Goal: Complete application form: Complete application form

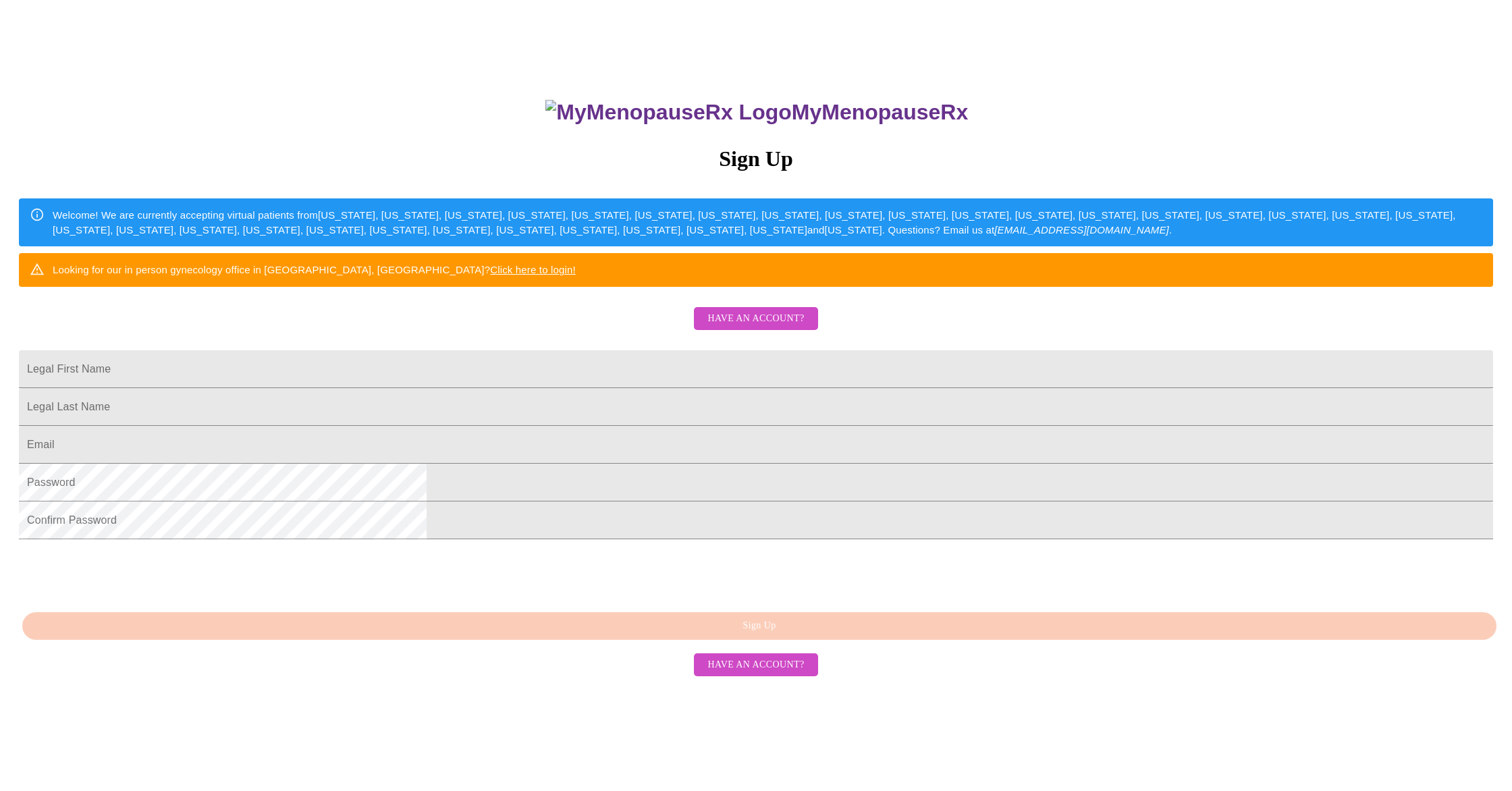
scroll to position [94, 0]
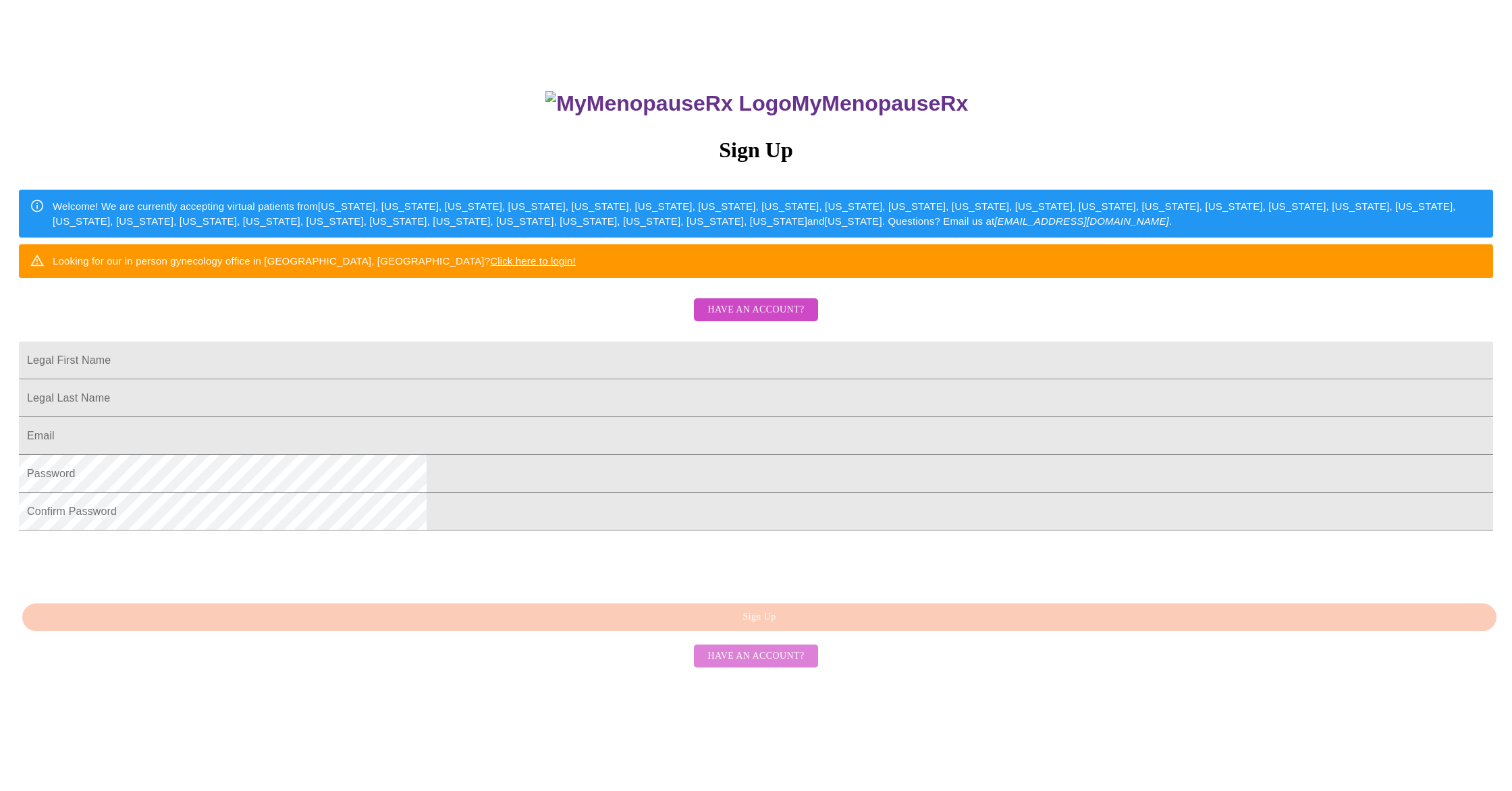
click at [774, 665] on span "Have an account?" at bounding box center [755, 656] width 96 height 17
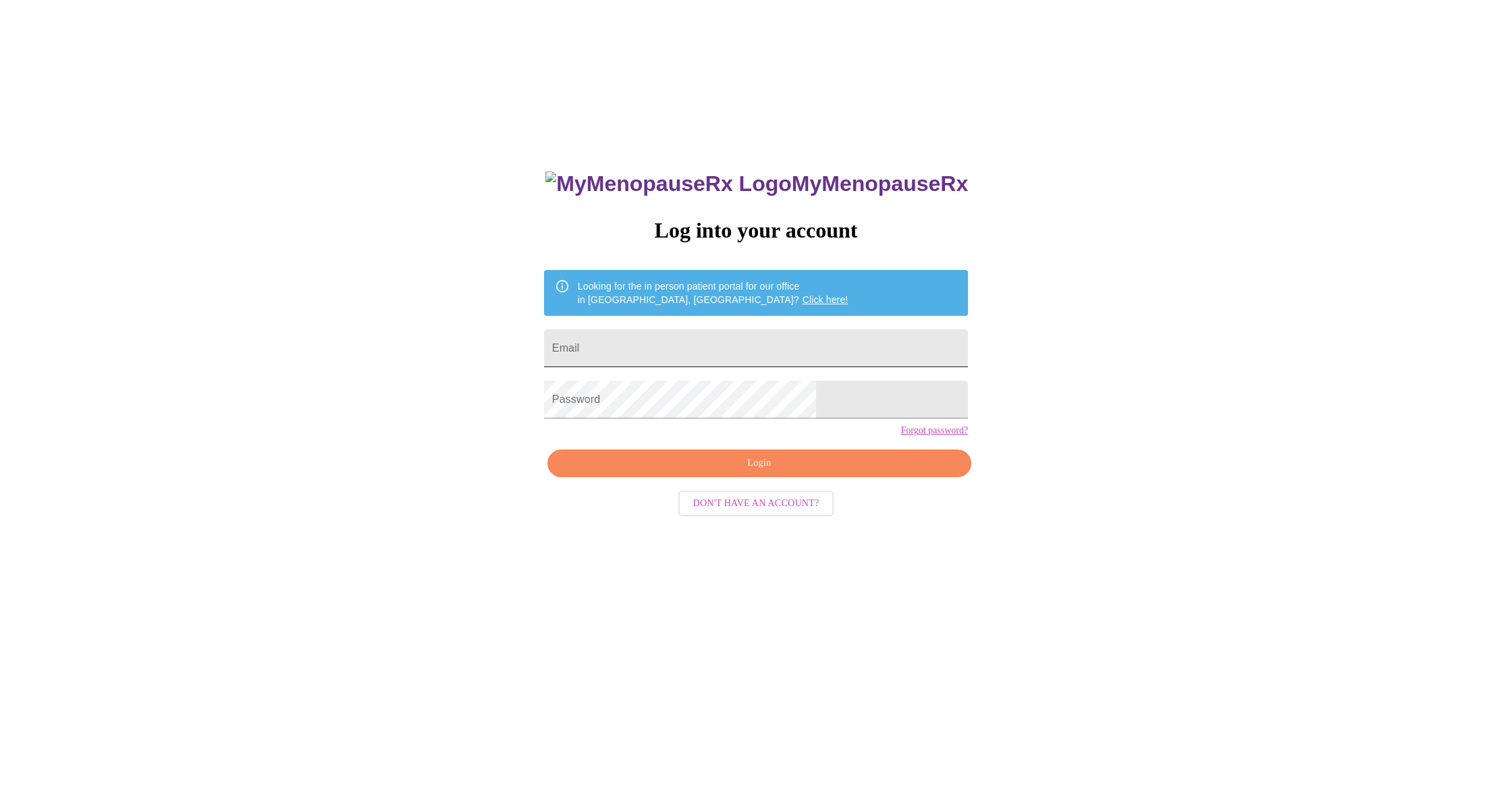
click at [703, 339] on input "Email" at bounding box center [756, 347] width 424 height 38
type input "[EMAIL_ADDRESS][DOMAIN_NAME]"
click at [753, 471] on span "Login" at bounding box center [760, 464] width 393 height 17
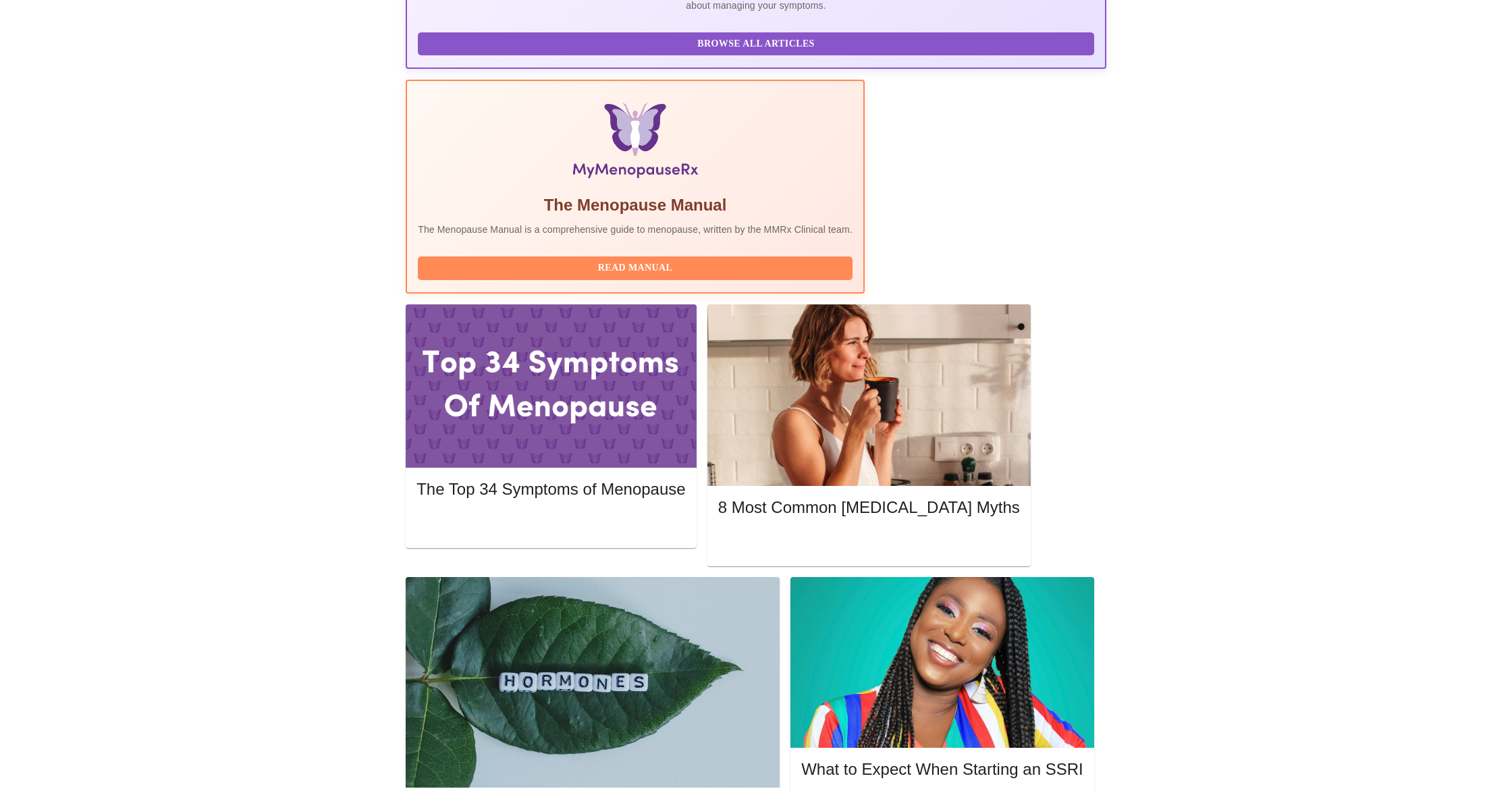
scroll to position [364, 0]
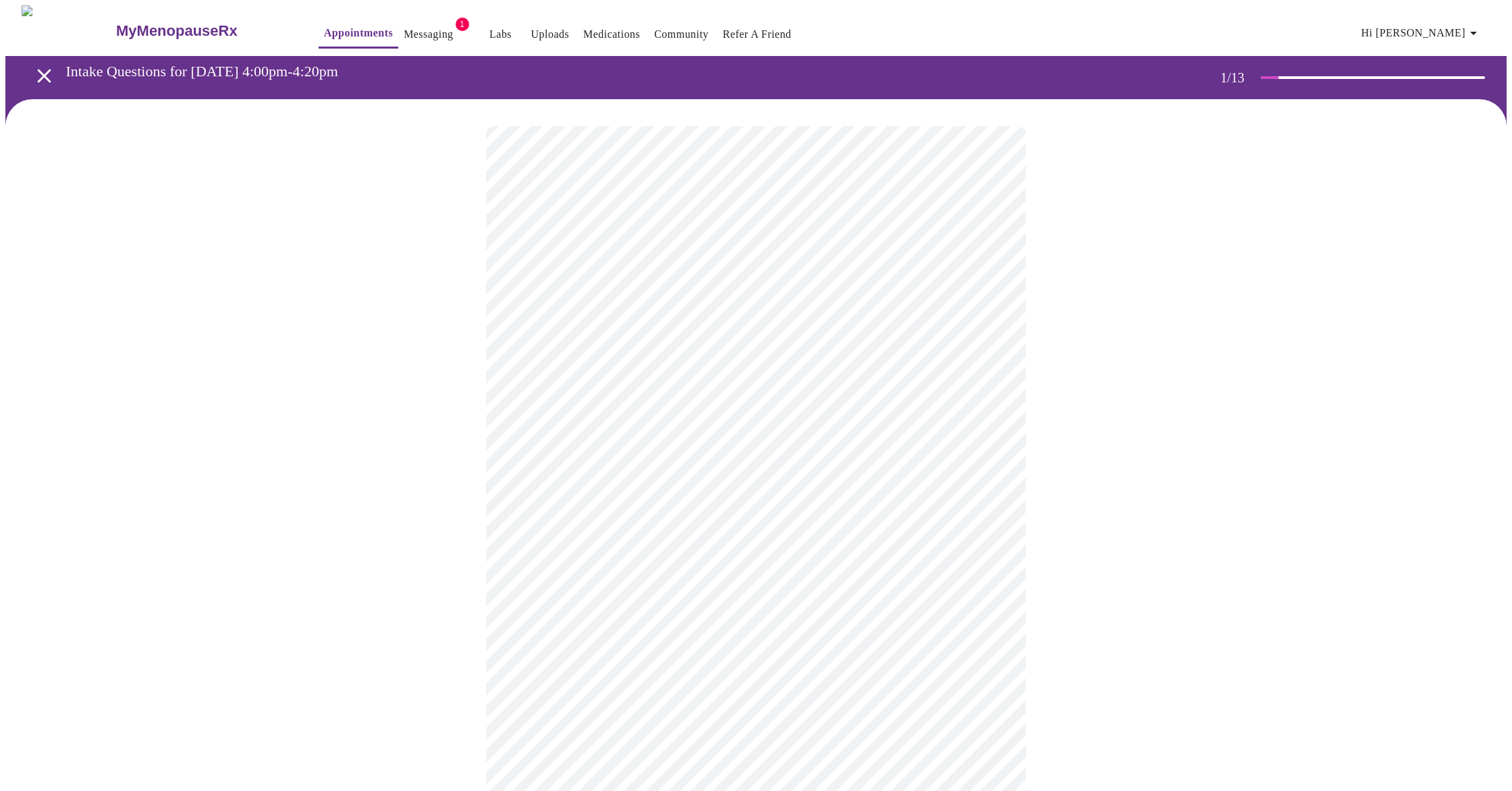
click at [987, 298] on body "MyMenopauseRx Appointments Messaging 1 Labs Uploads Medications Community Refer…" at bounding box center [756, 622] width 1501 height 1233
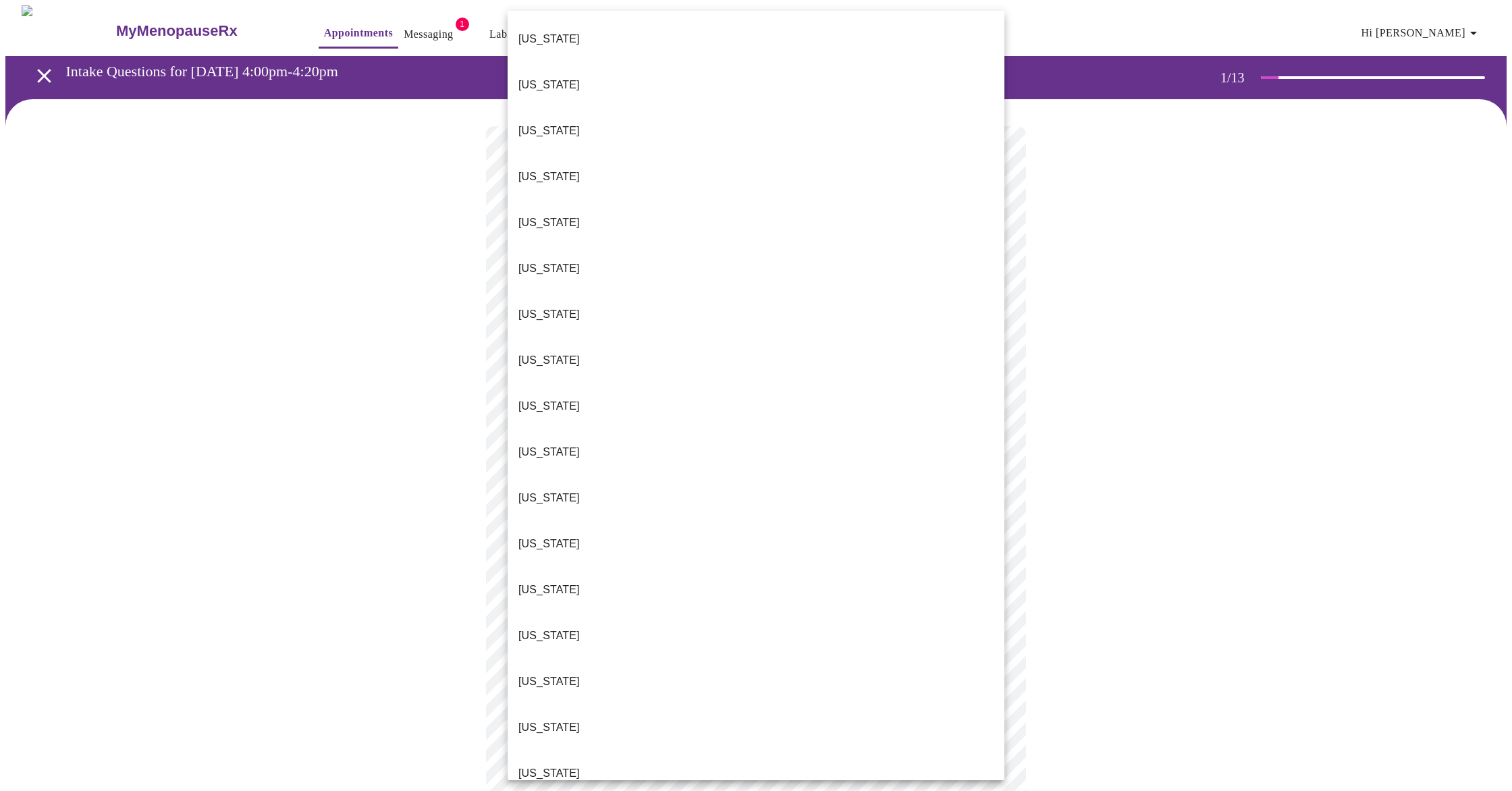
scroll to position [996, 0]
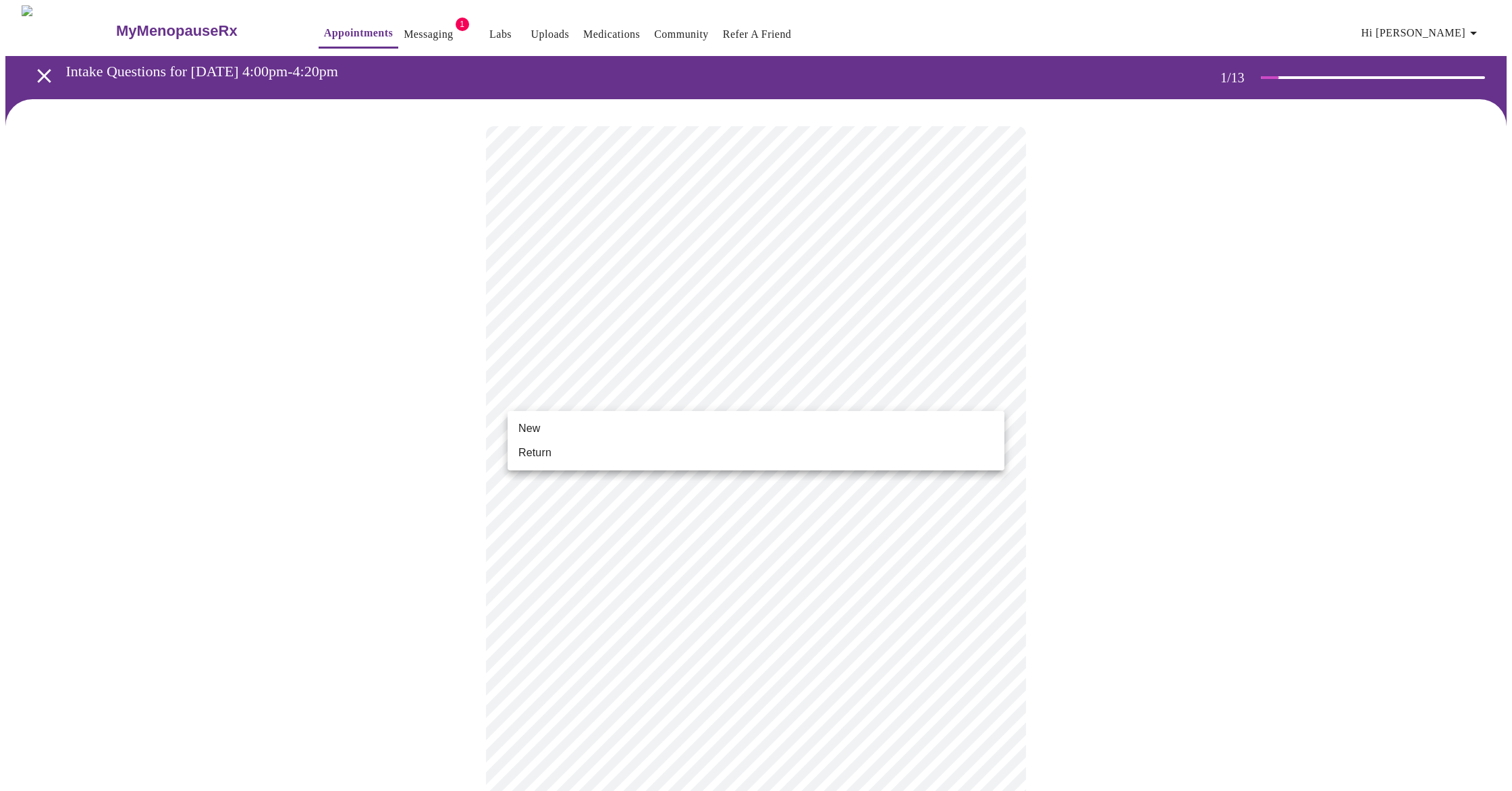
click at [998, 393] on body "MyMenopauseRx Appointments Messaging 1 Labs Uploads Medications Community Refer…" at bounding box center [756, 618] width 1501 height 1225
click at [580, 456] on li "Return" at bounding box center [756, 453] width 497 height 24
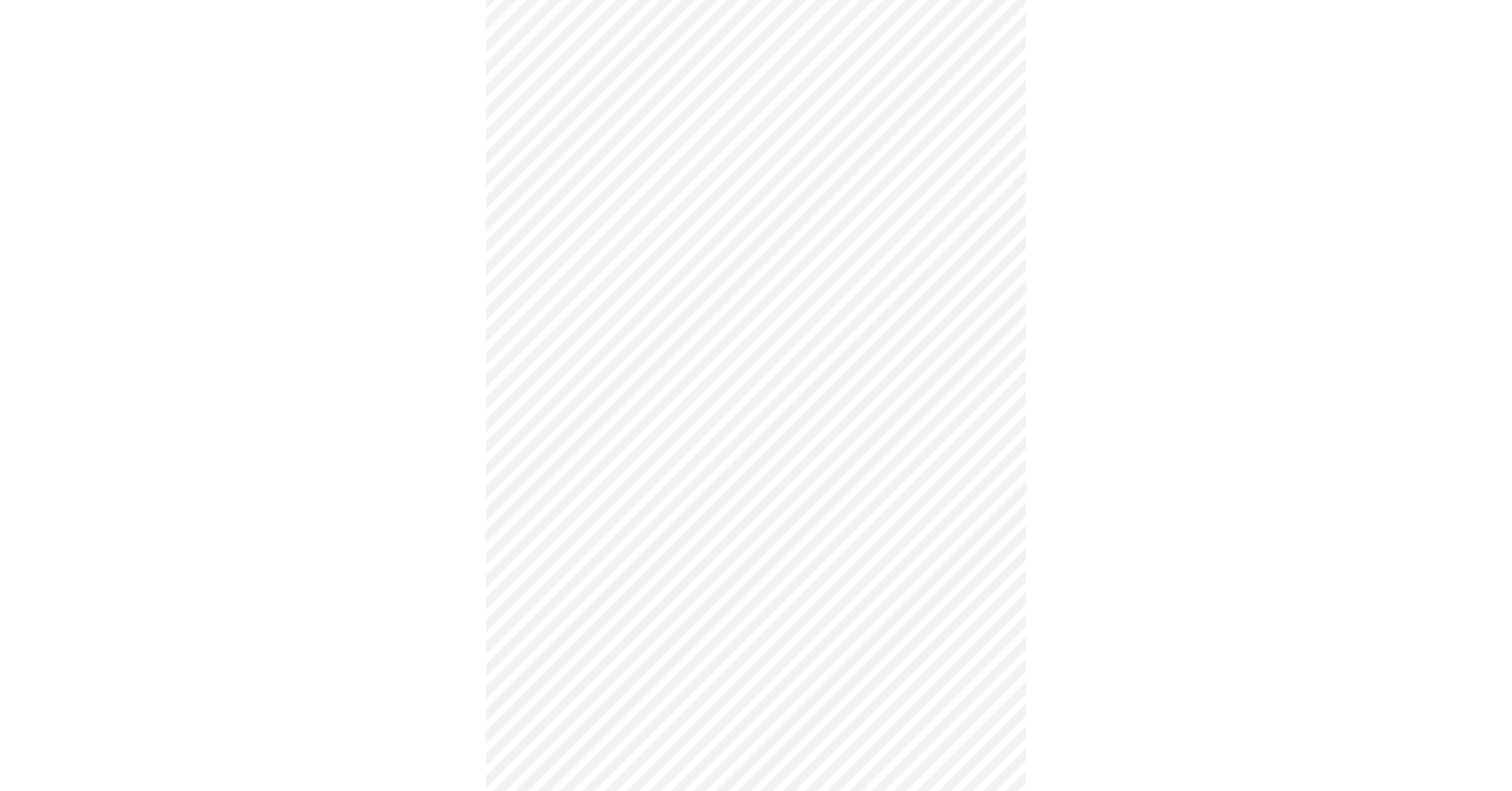
scroll to position [2, 0]
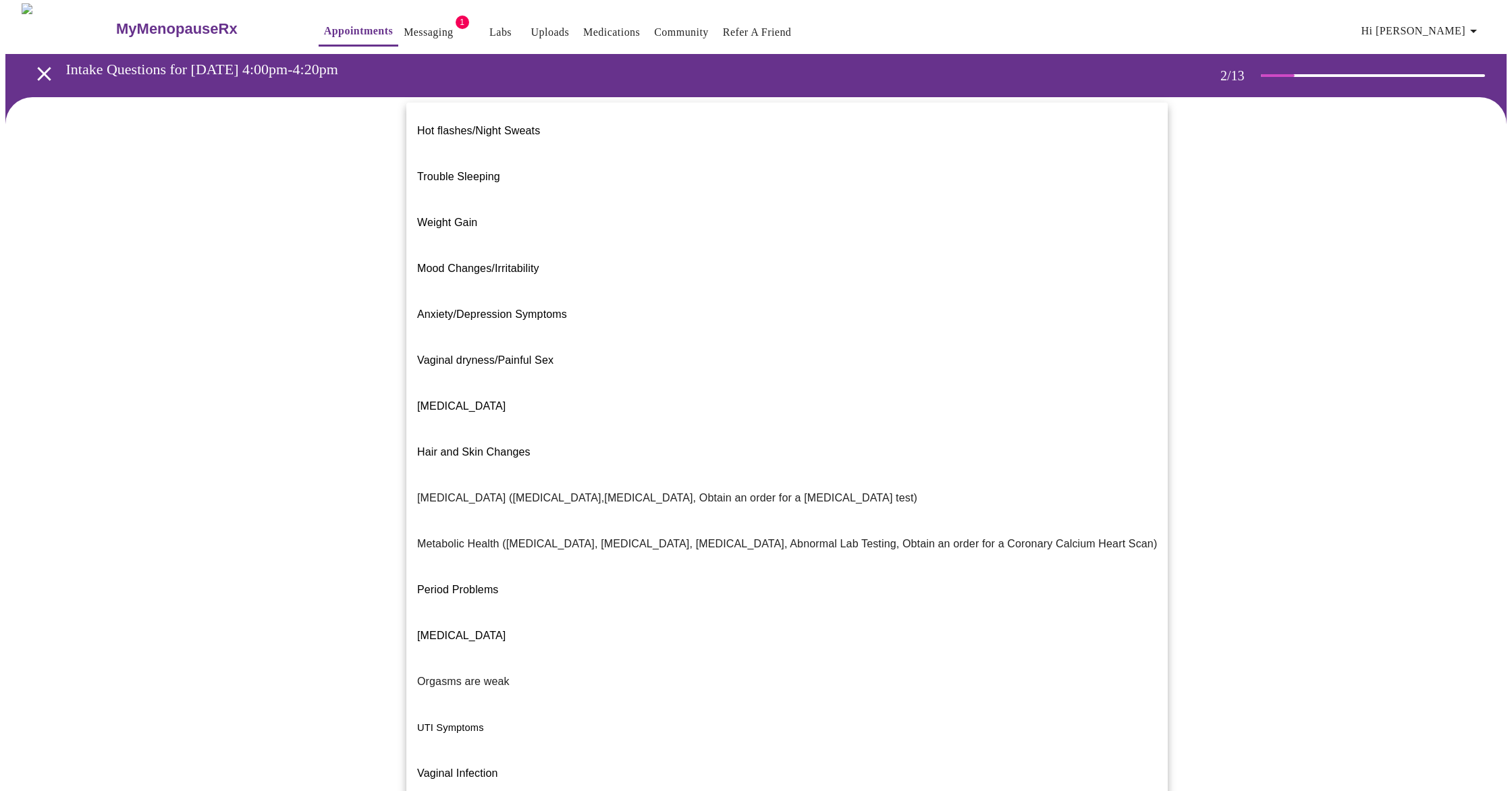
click at [999, 277] on body "MyMenopauseRx Appointments Messaging 1 Labs Uploads Medications Community Refer…" at bounding box center [756, 409] width 1501 height 811
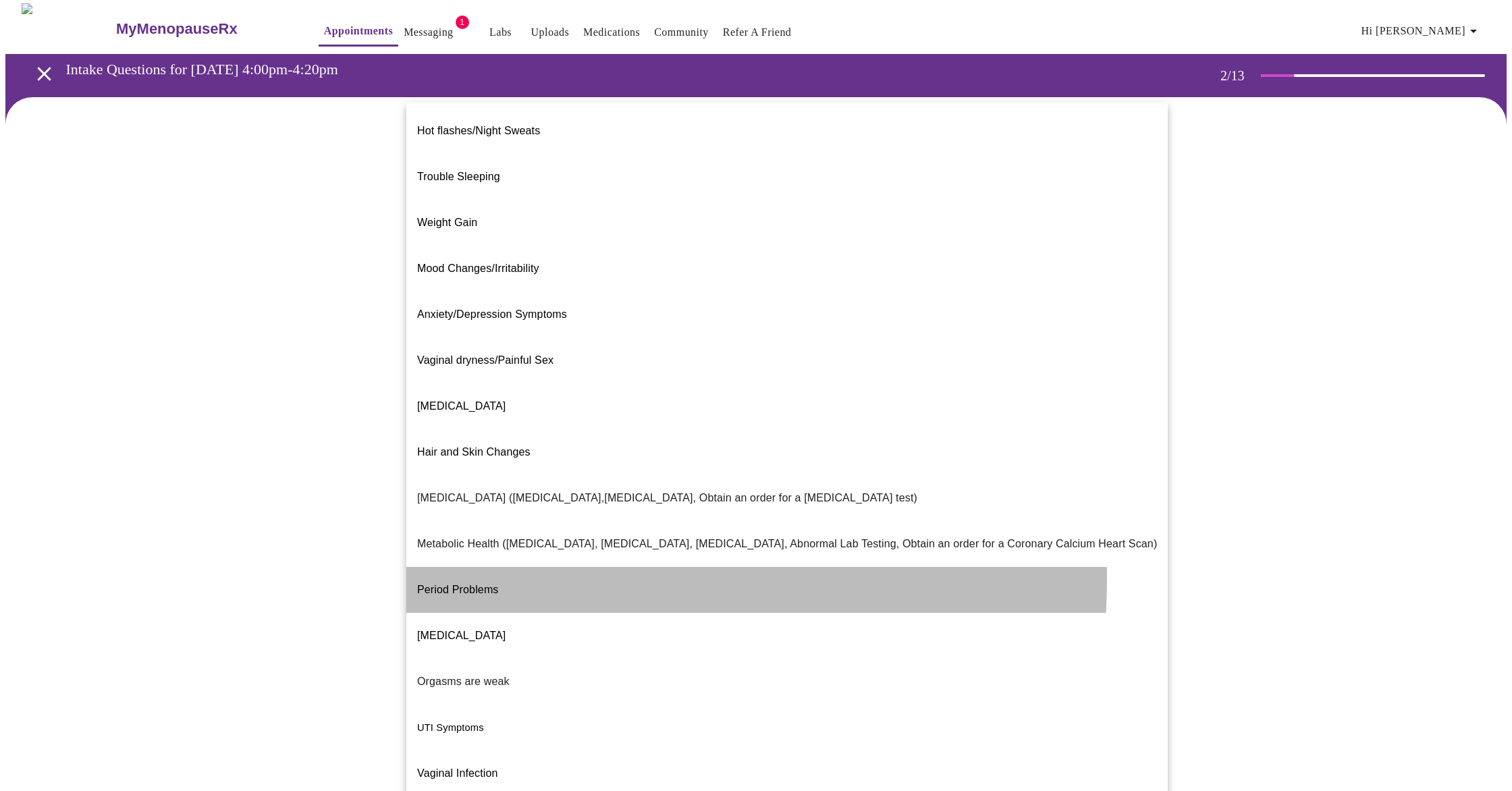
click at [430, 583] on span "Period Problems" at bounding box center [457, 589] width 82 height 11
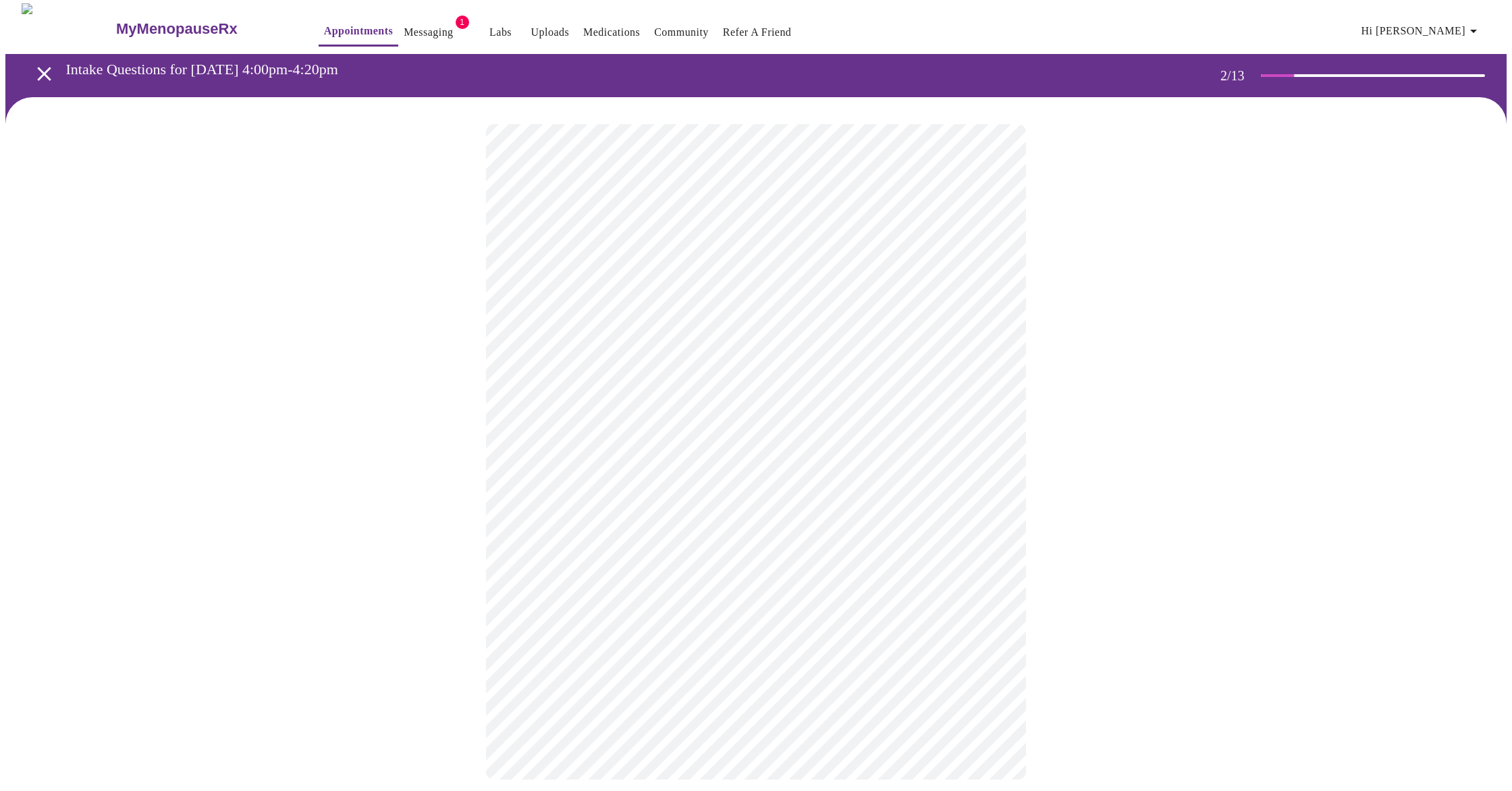
click at [583, 417] on body "MyMenopauseRx Appointments Messaging 1 Labs Uploads Medications Community Refer…" at bounding box center [756, 405] width 1501 height 803
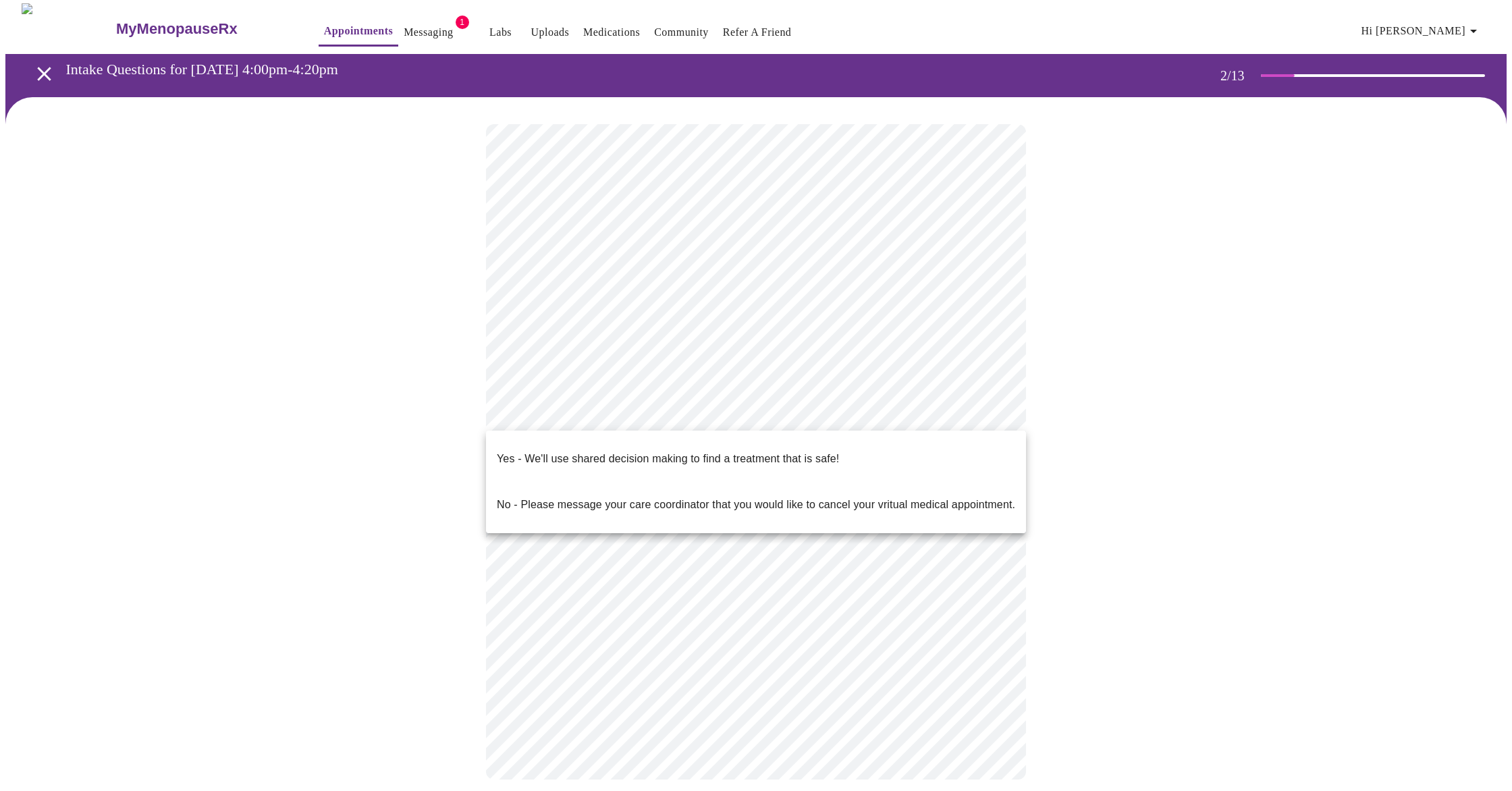
click at [726, 451] on p "Yes - We'll use shared decision making to find a treatment that is safe!" at bounding box center [668, 459] width 343 height 16
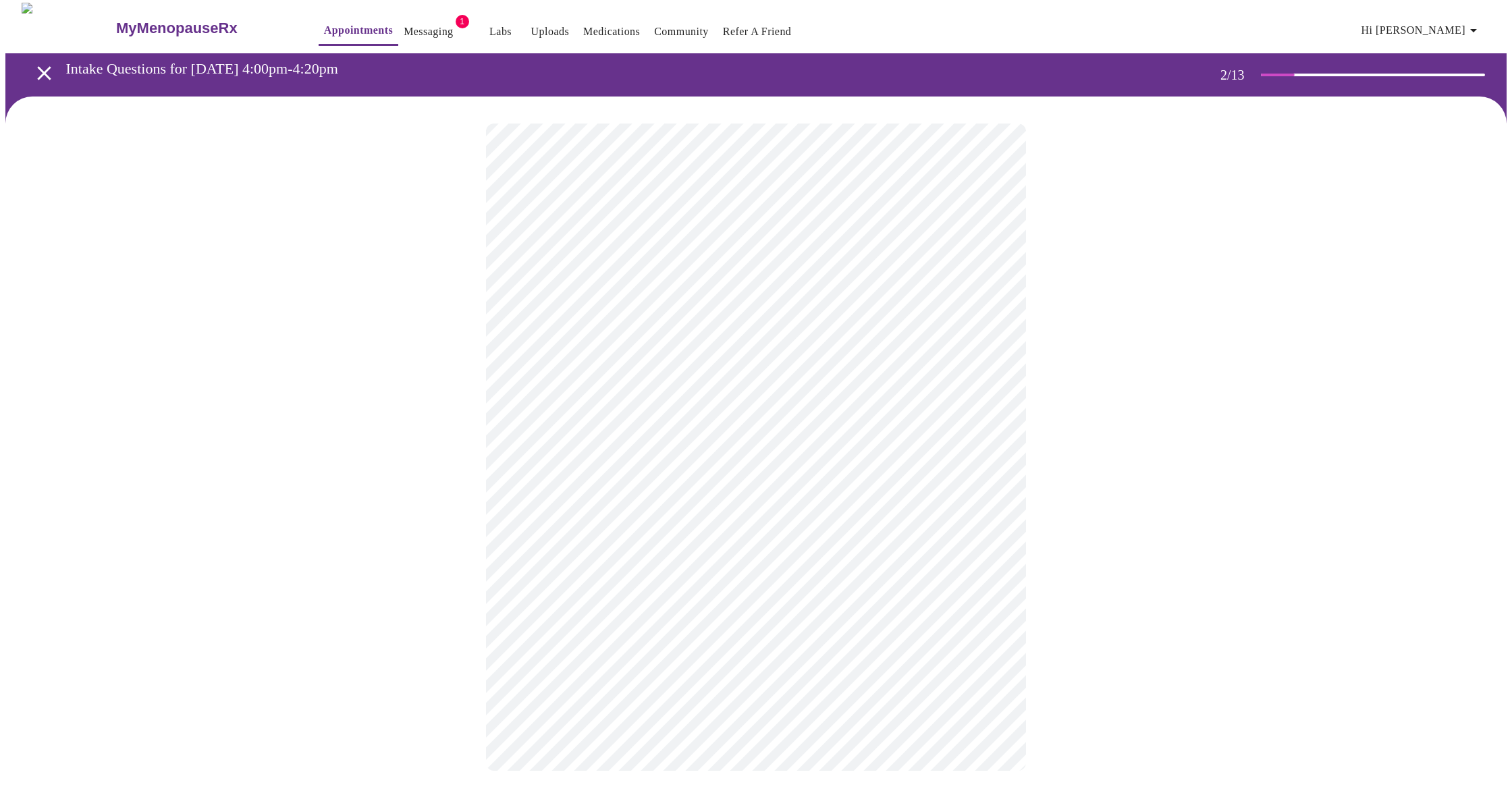
scroll to position [0, 0]
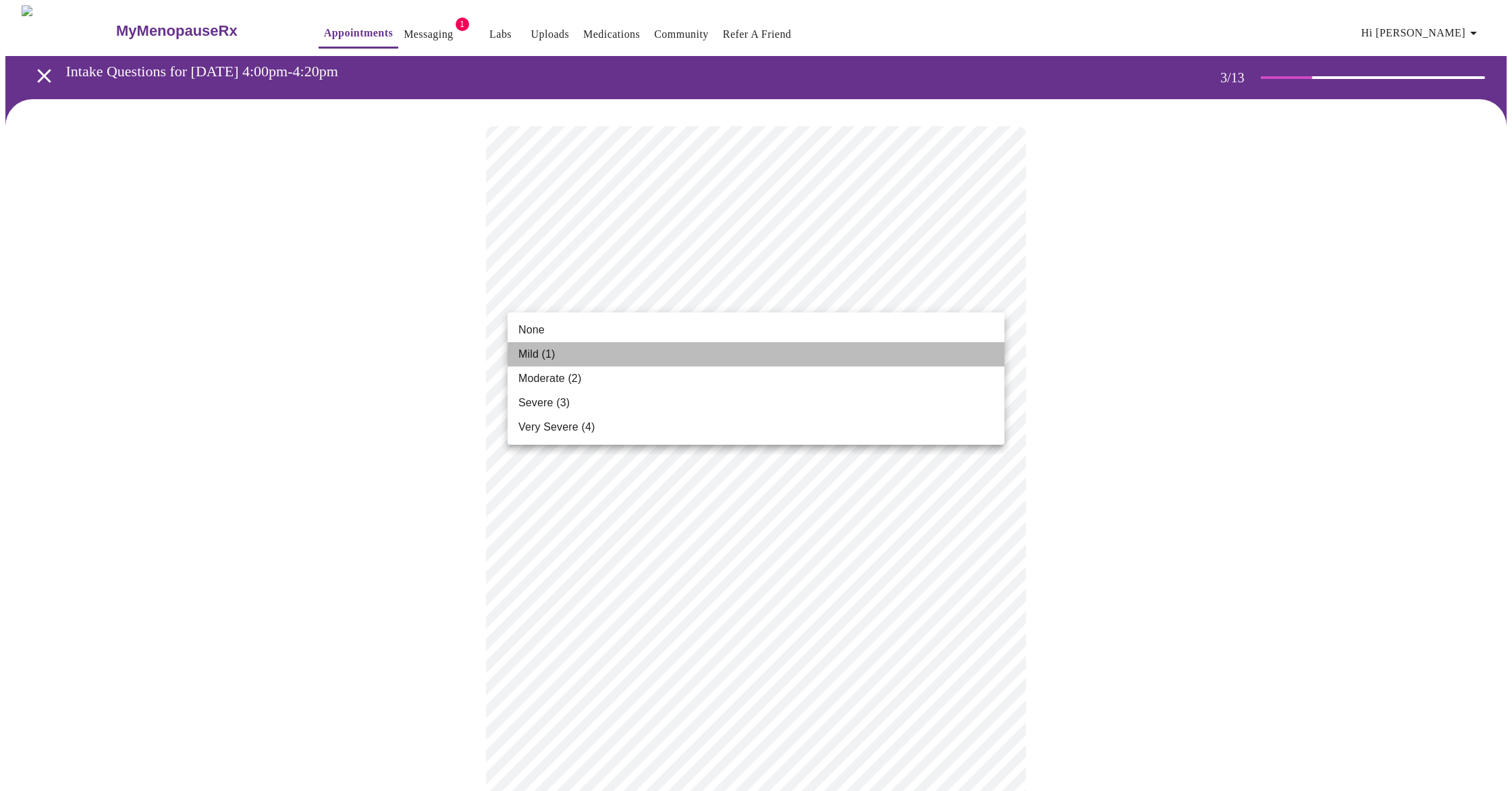
click at [526, 353] on span "Mild (1)" at bounding box center [537, 354] width 37 height 16
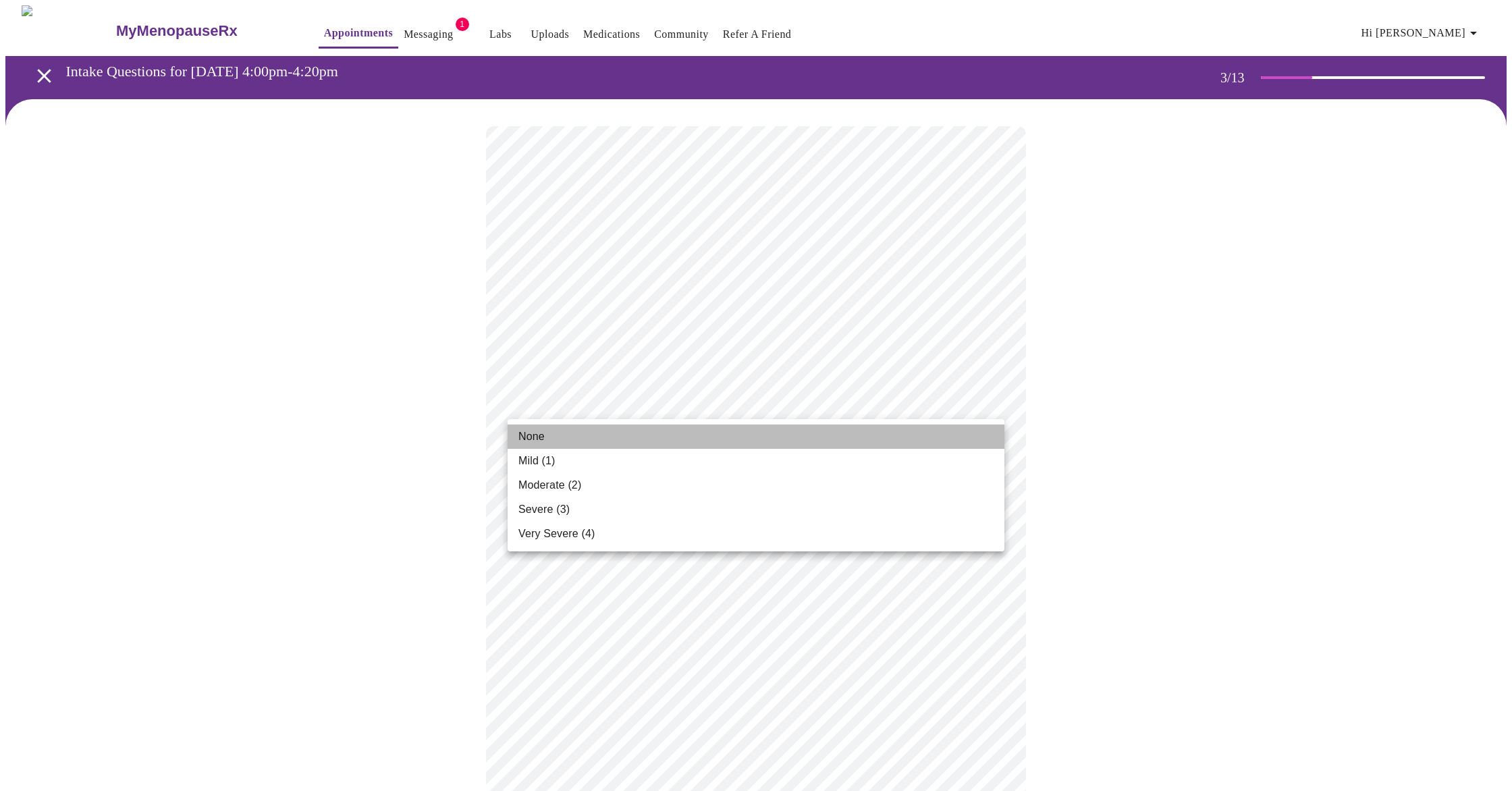
click at [536, 437] on span "None" at bounding box center [531, 436] width 26 height 16
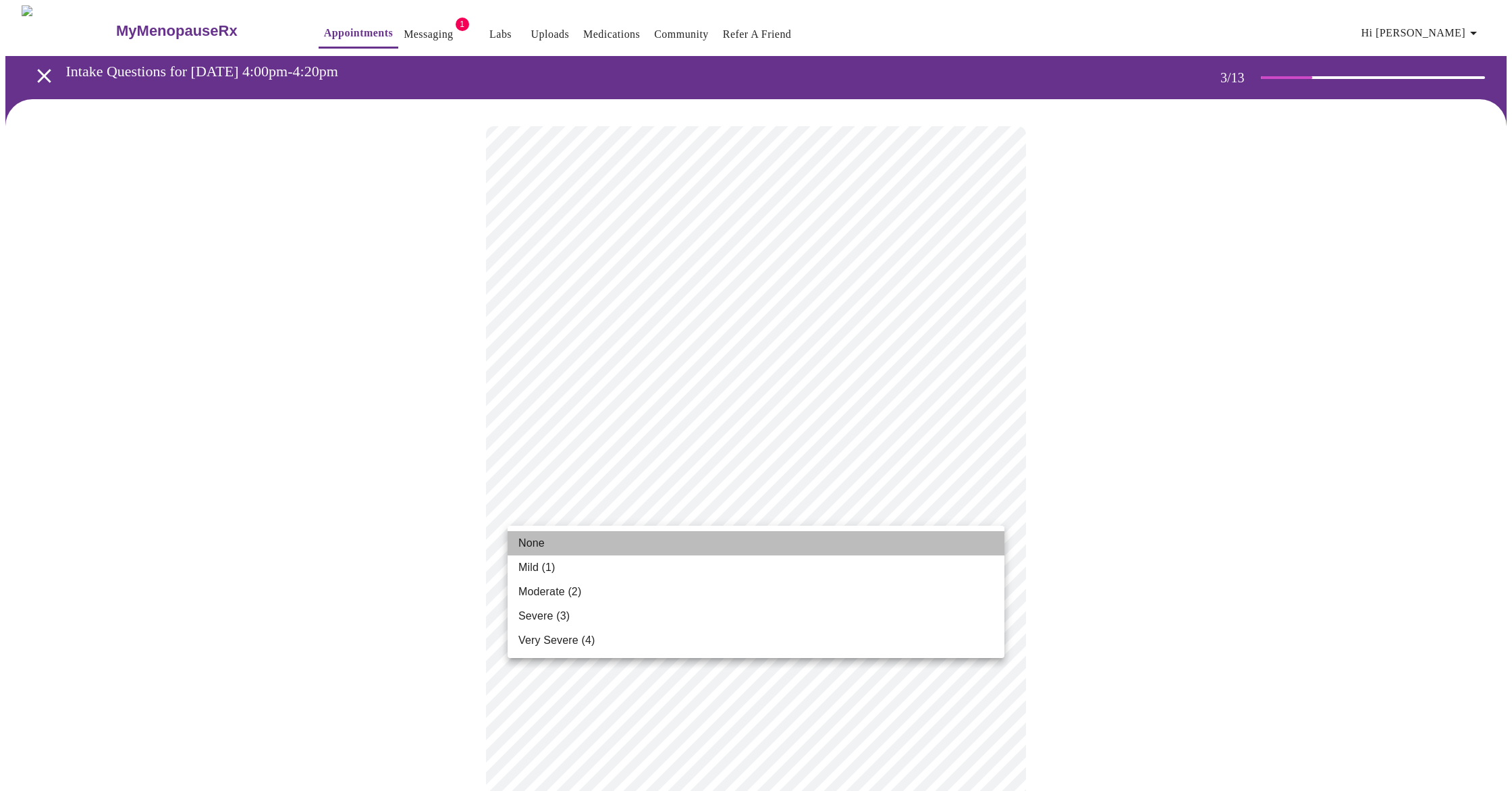
click at [540, 553] on li "None" at bounding box center [756, 543] width 497 height 24
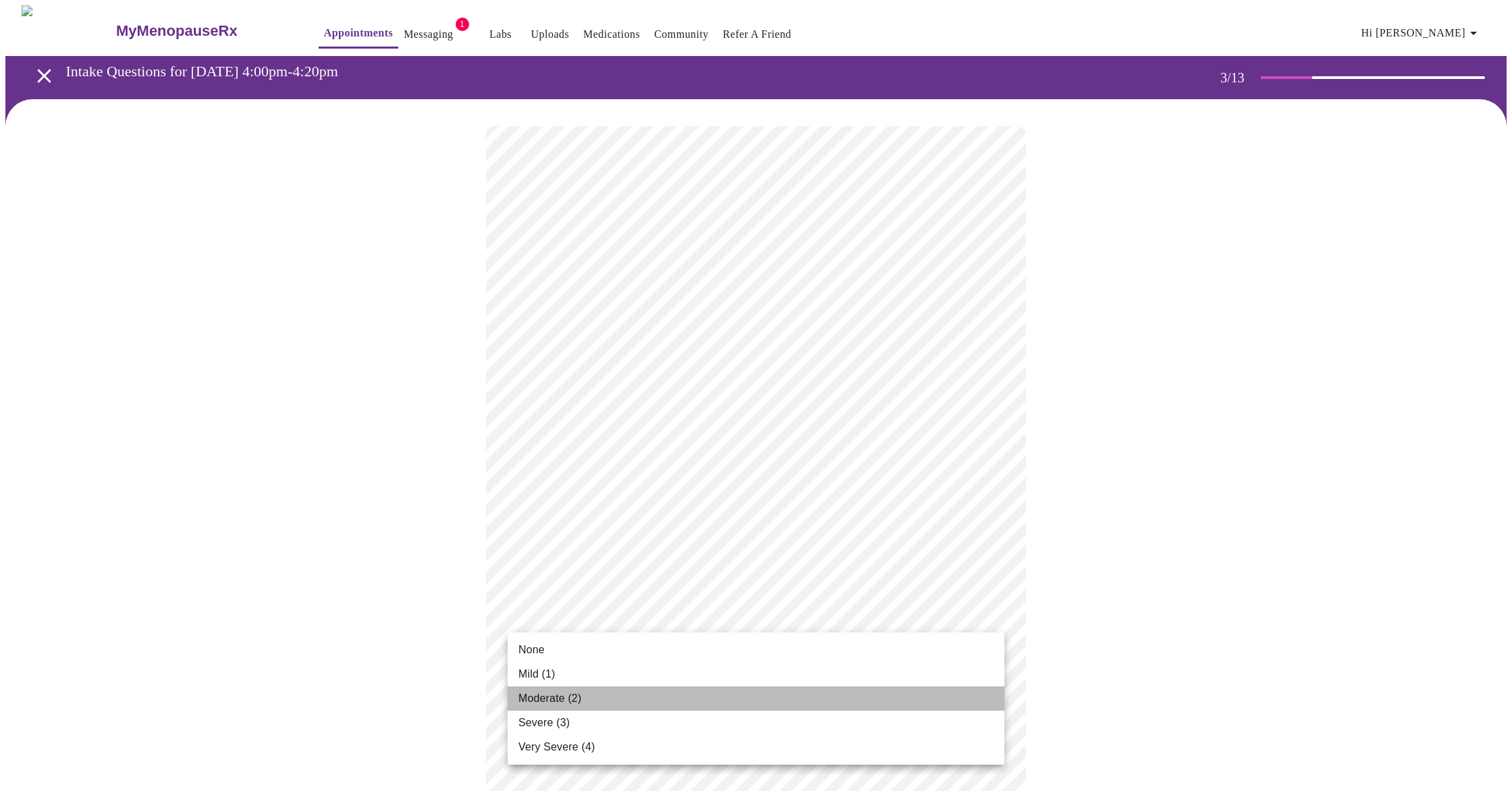
click at [547, 702] on span "Moderate (2)" at bounding box center [550, 698] width 63 height 16
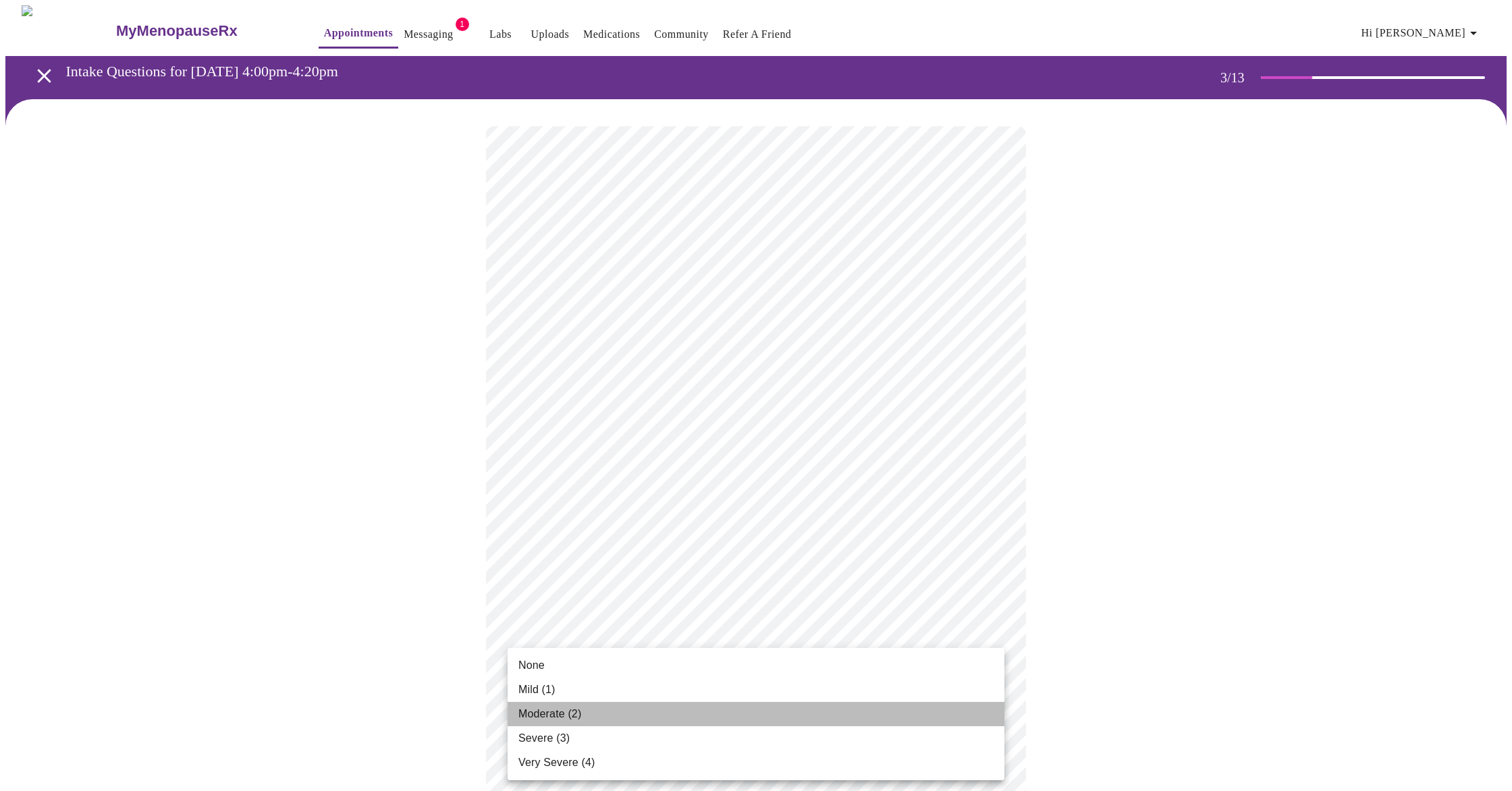
click at [530, 708] on span "Moderate (2)" at bounding box center [550, 714] width 63 height 16
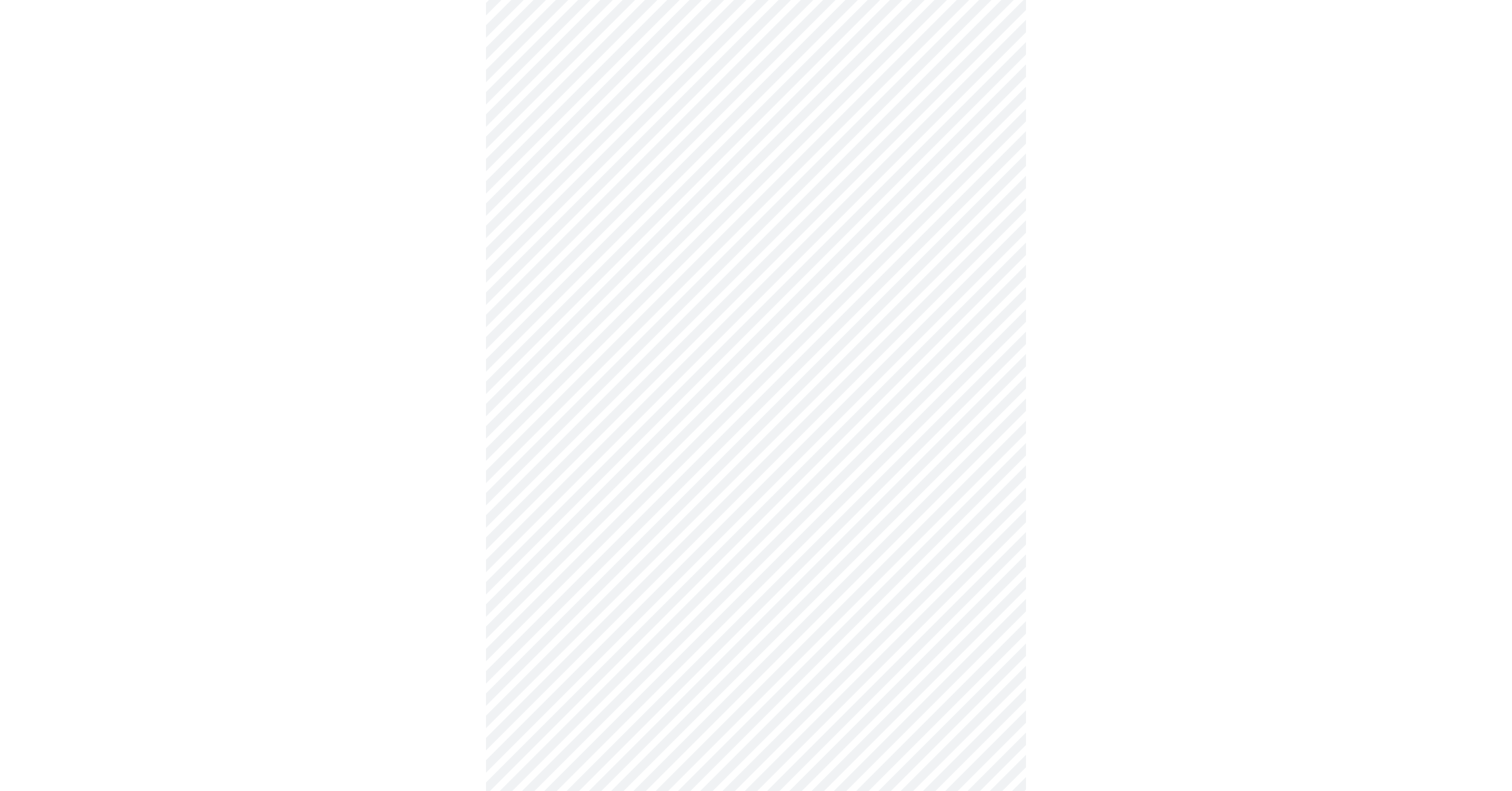
scroll to position [149, 0]
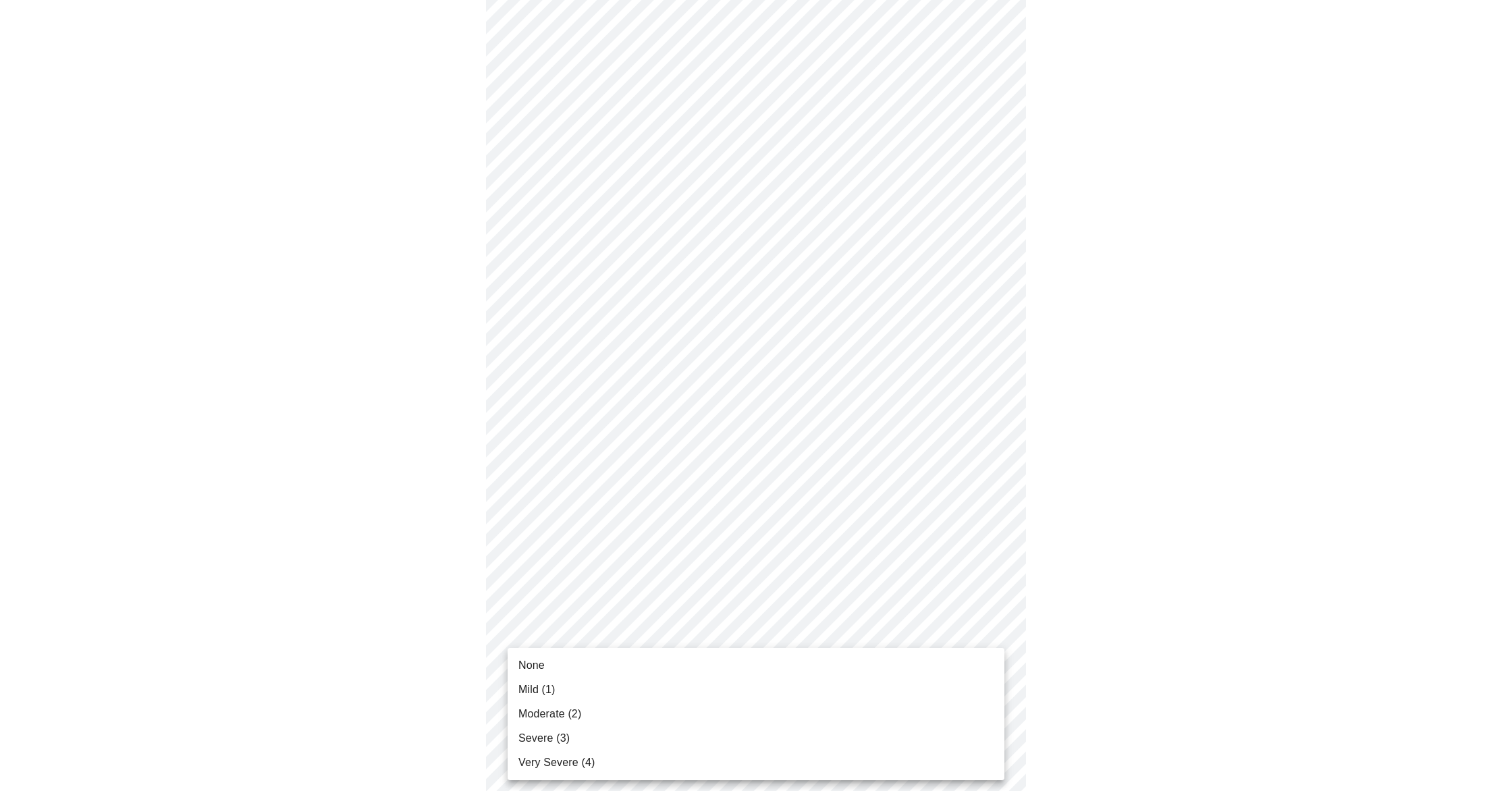
click at [996, 632] on body "MyMenopauseRx Appointments Messaging 1 Labs Uploads Medications Community Refer…" at bounding box center [756, 706] width 1501 height 1700
click at [687, 709] on li "Moderate (2)" at bounding box center [756, 714] width 497 height 24
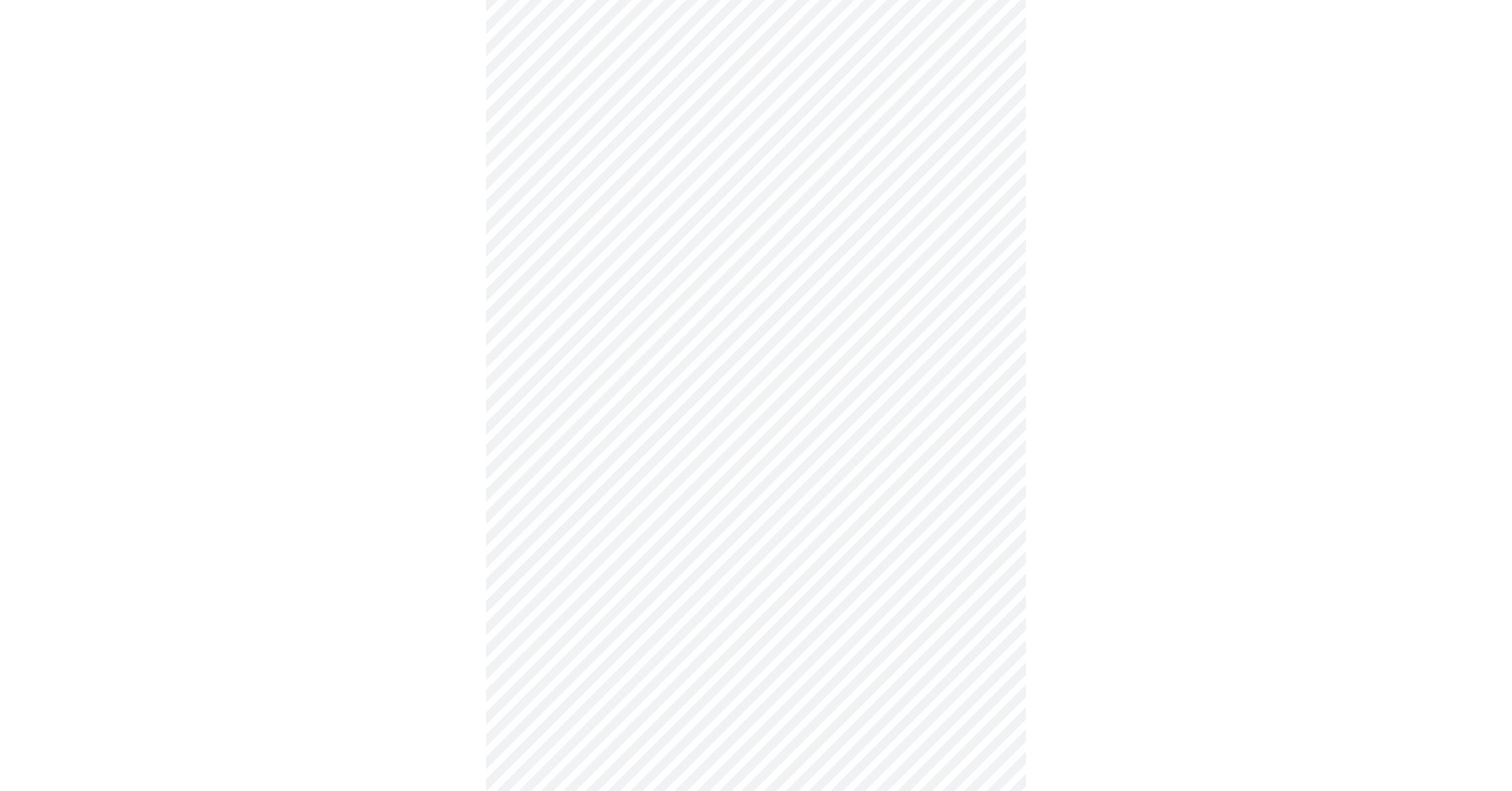
scroll to position [154, 0]
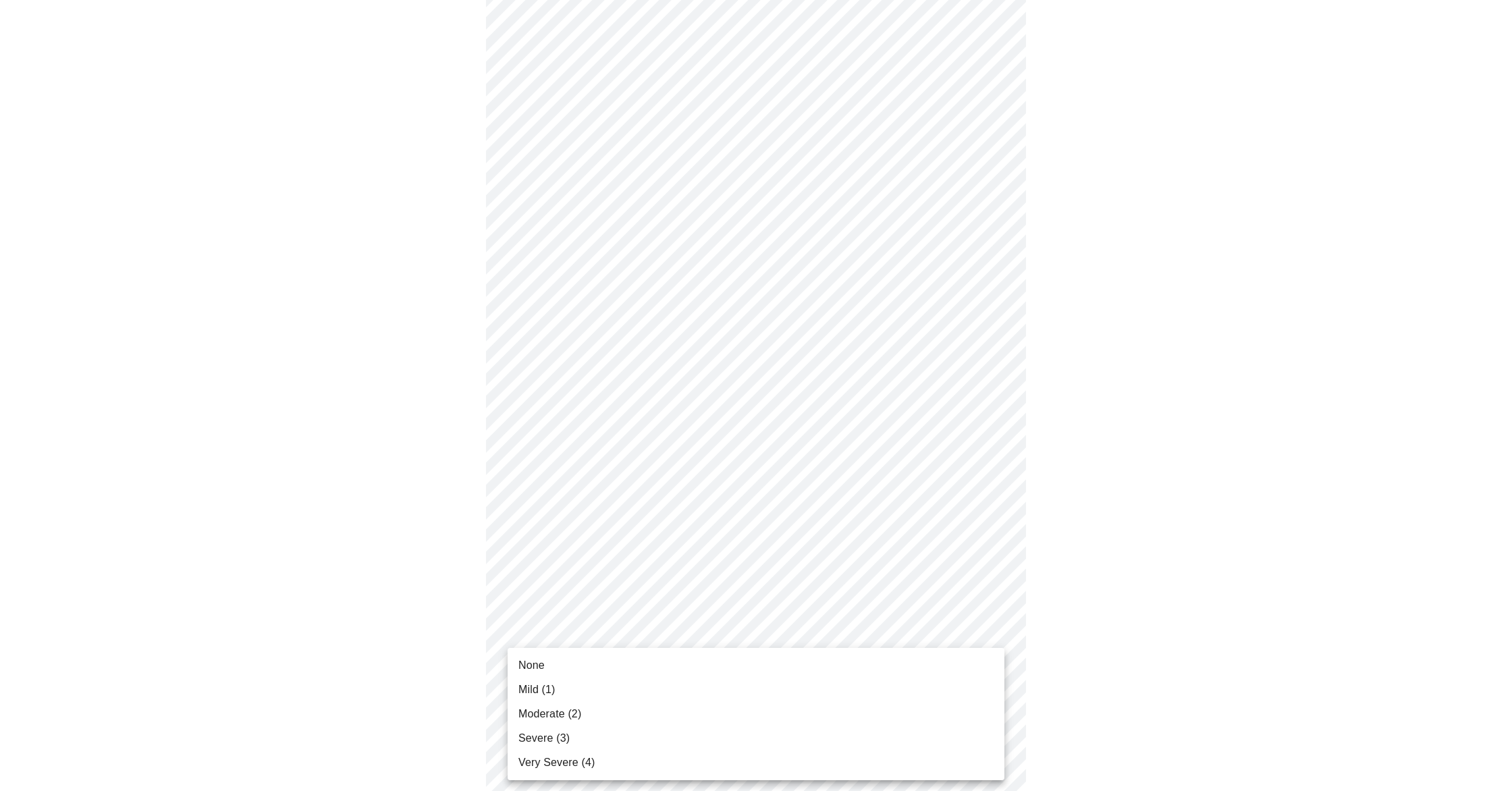
click at [994, 744] on body "MyMenopauseRx Appointments Messaging 1 Labs Uploads Medications Community Refer…" at bounding box center [756, 692] width 1501 height 1681
click at [540, 709] on span "Moderate (2)" at bounding box center [550, 714] width 63 height 16
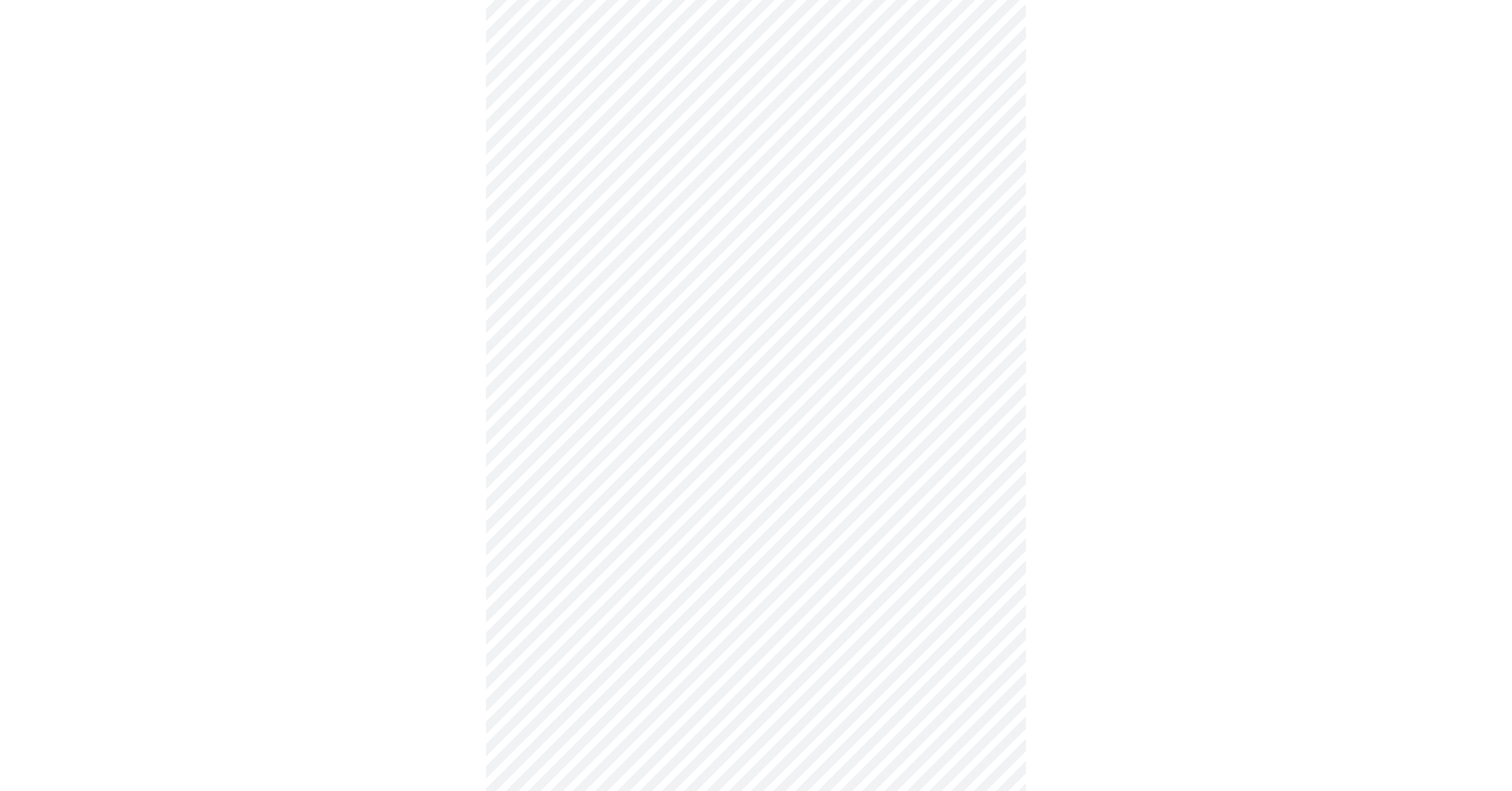
scroll to position [284, 0]
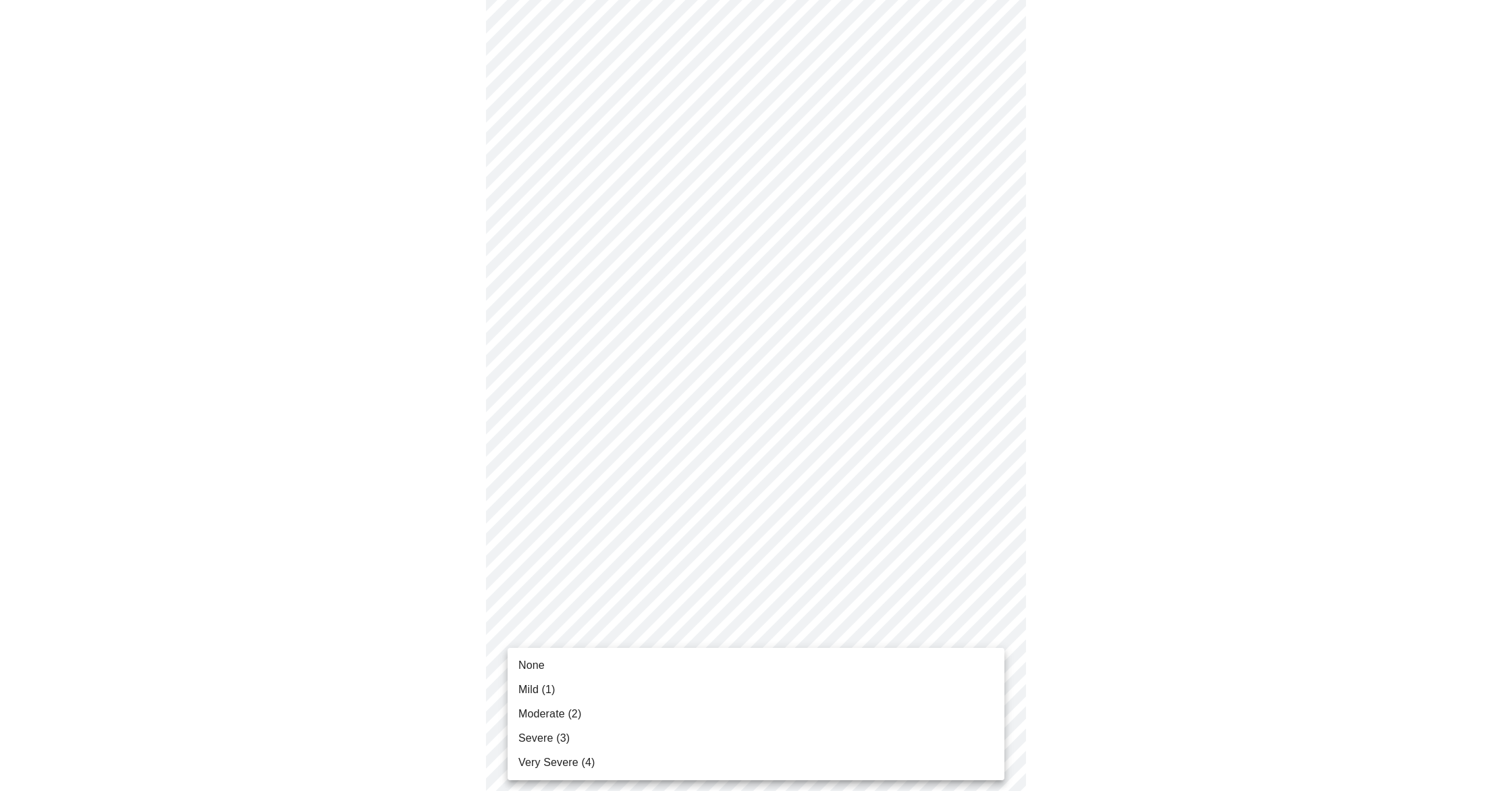
click at [986, 718] on body "MyMenopauseRx Appointments Messaging 1 Labs Uploads Medications Community Refer…" at bounding box center [756, 553] width 1501 height 1662
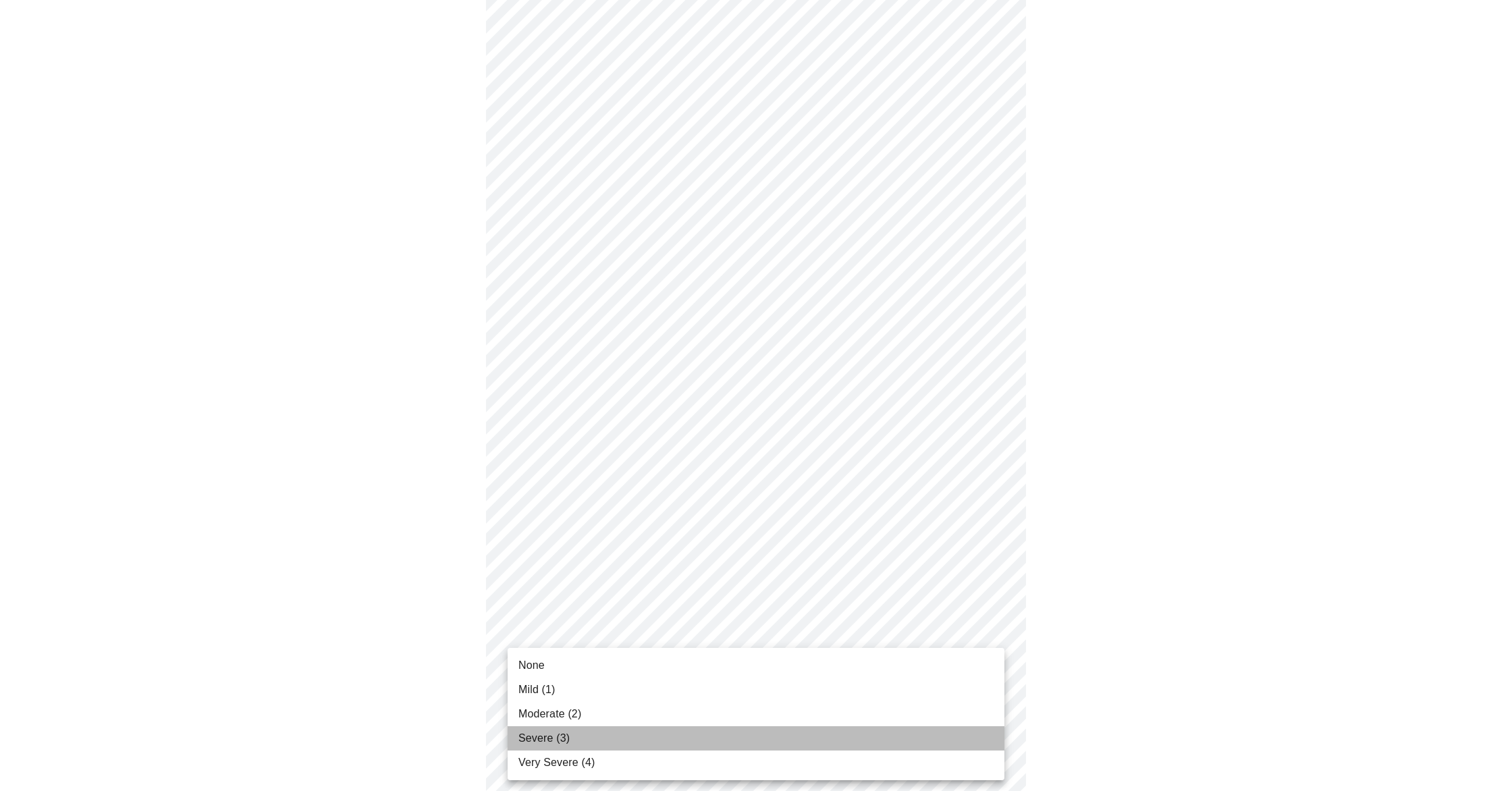
click at [548, 738] on span "Severe (3)" at bounding box center [544, 738] width 51 height 16
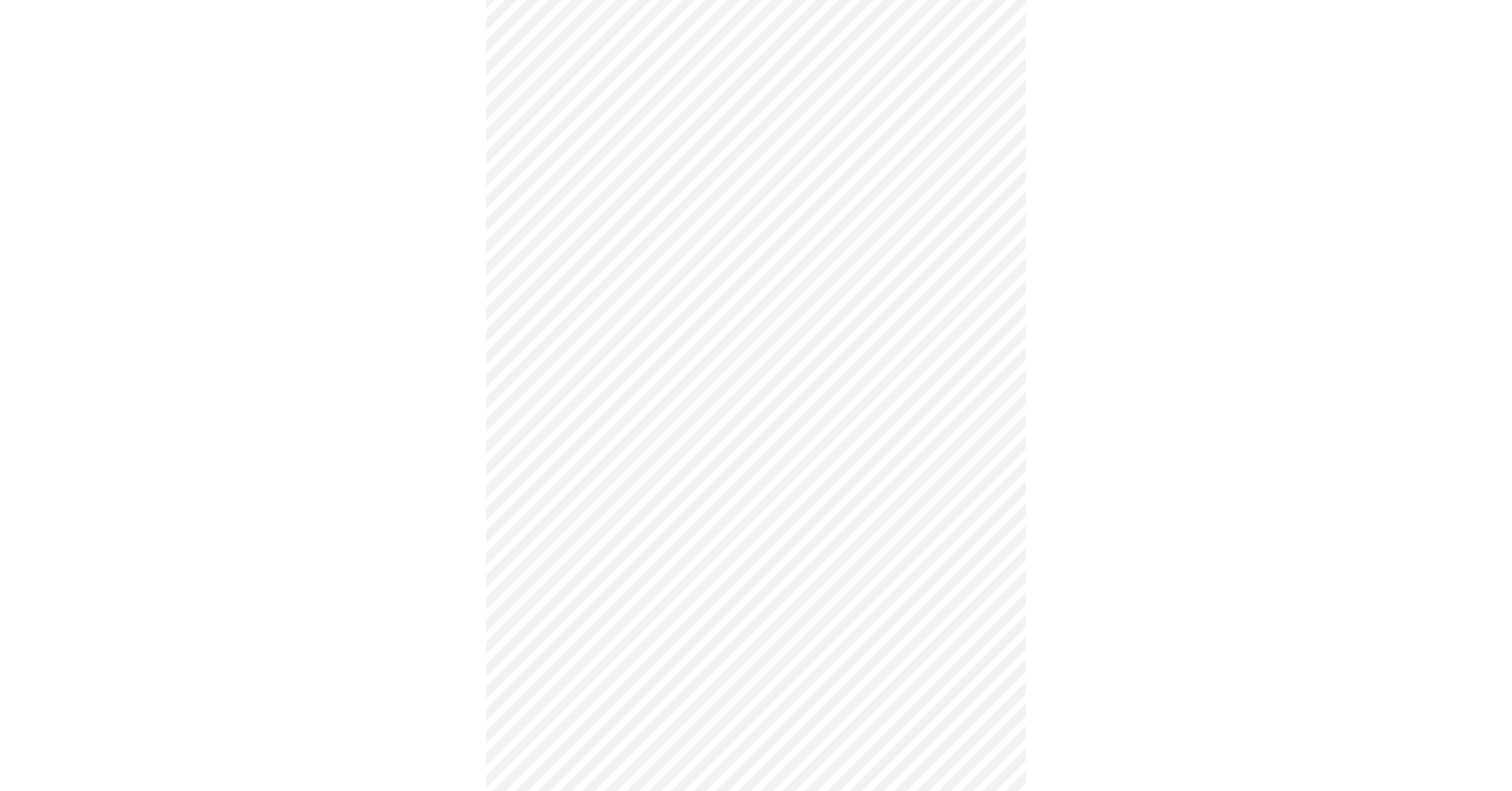
scroll to position [644, 0]
click at [995, 361] on body "MyMenopauseRx Appointments Messaging 1 Labs Uploads Medications Community Refer…" at bounding box center [756, 183] width 1501 height 1644
click at [547, 366] on div at bounding box center [756, 396] width 1512 height 791
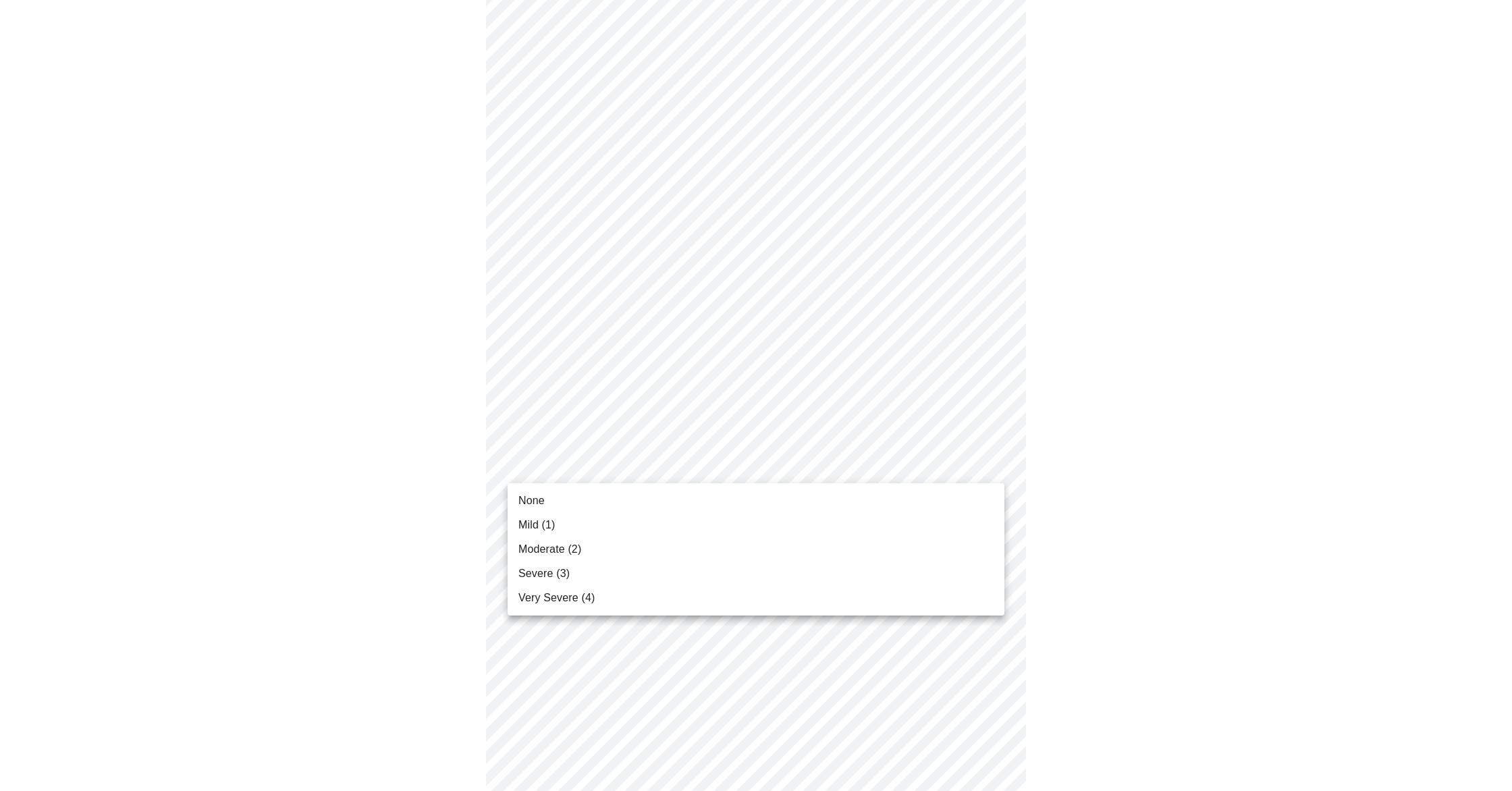
click at [994, 463] on body "MyMenopauseRx Appointments Messaging 1 Labs Uploads Medications Community Refer…" at bounding box center [756, 183] width 1501 height 1644
click at [696, 529] on li "Mild (1)" at bounding box center [756, 524] width 497 height 24
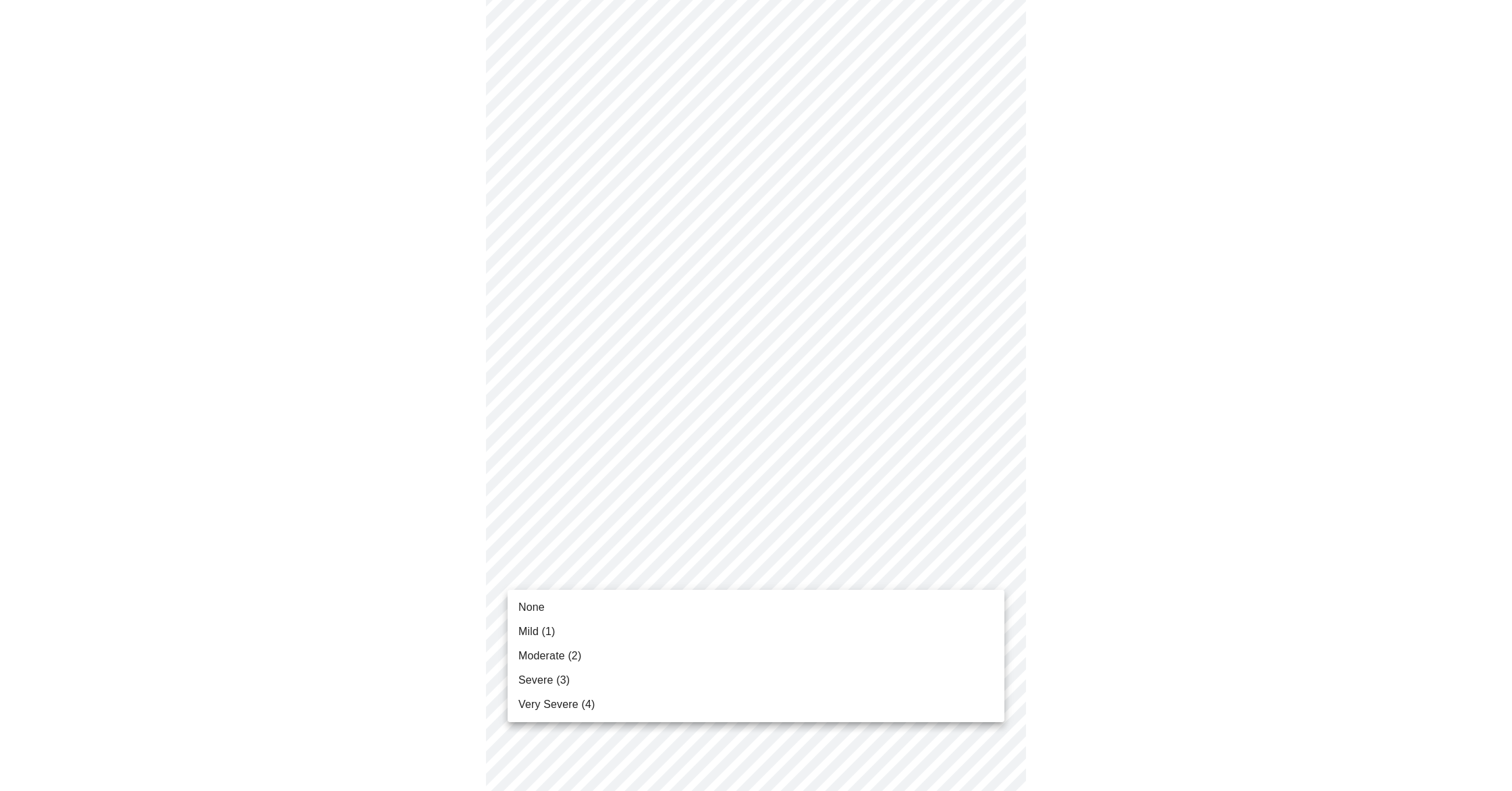
click at [987, 578] on body "MyMenopauseRx Appointments Messaging 1 Labs Uploads Medications Community Refer…" at bounding box center [756, 174] width 1501 height 1625
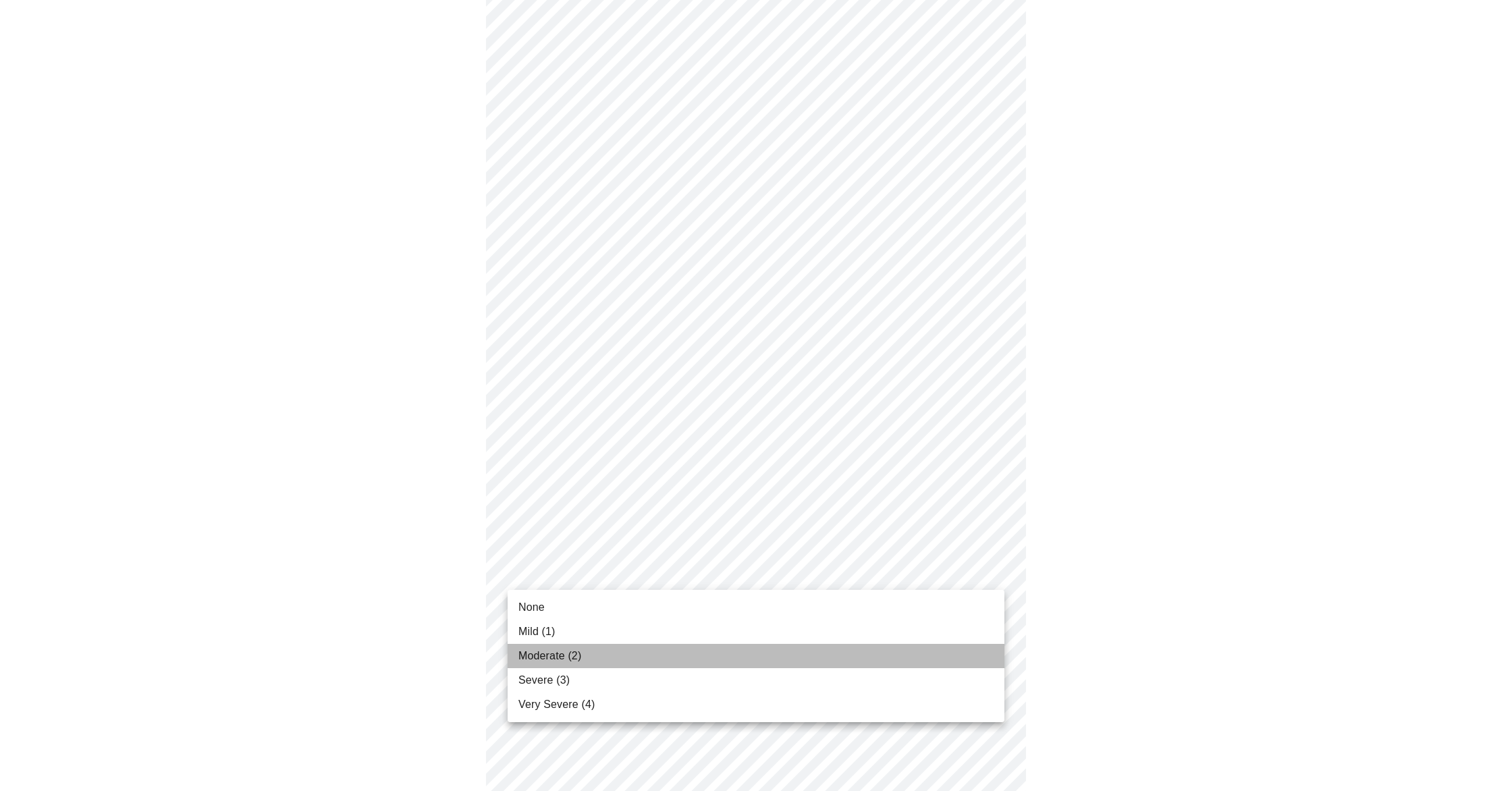
click at [830, 649] on li "Moderate (2)" at bounding box center [756, 656] width 497 height 24
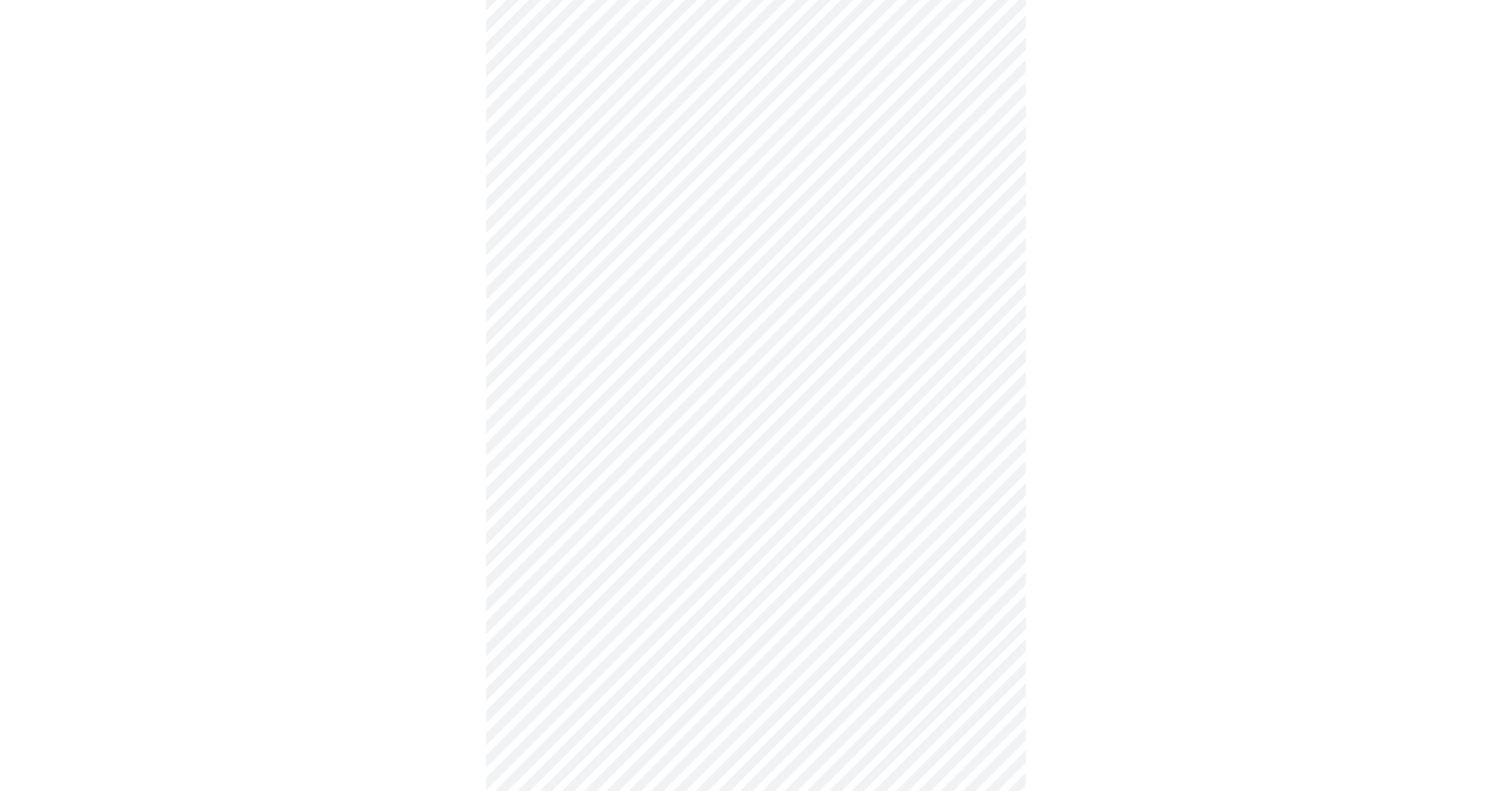
scroll to position [685, 0]
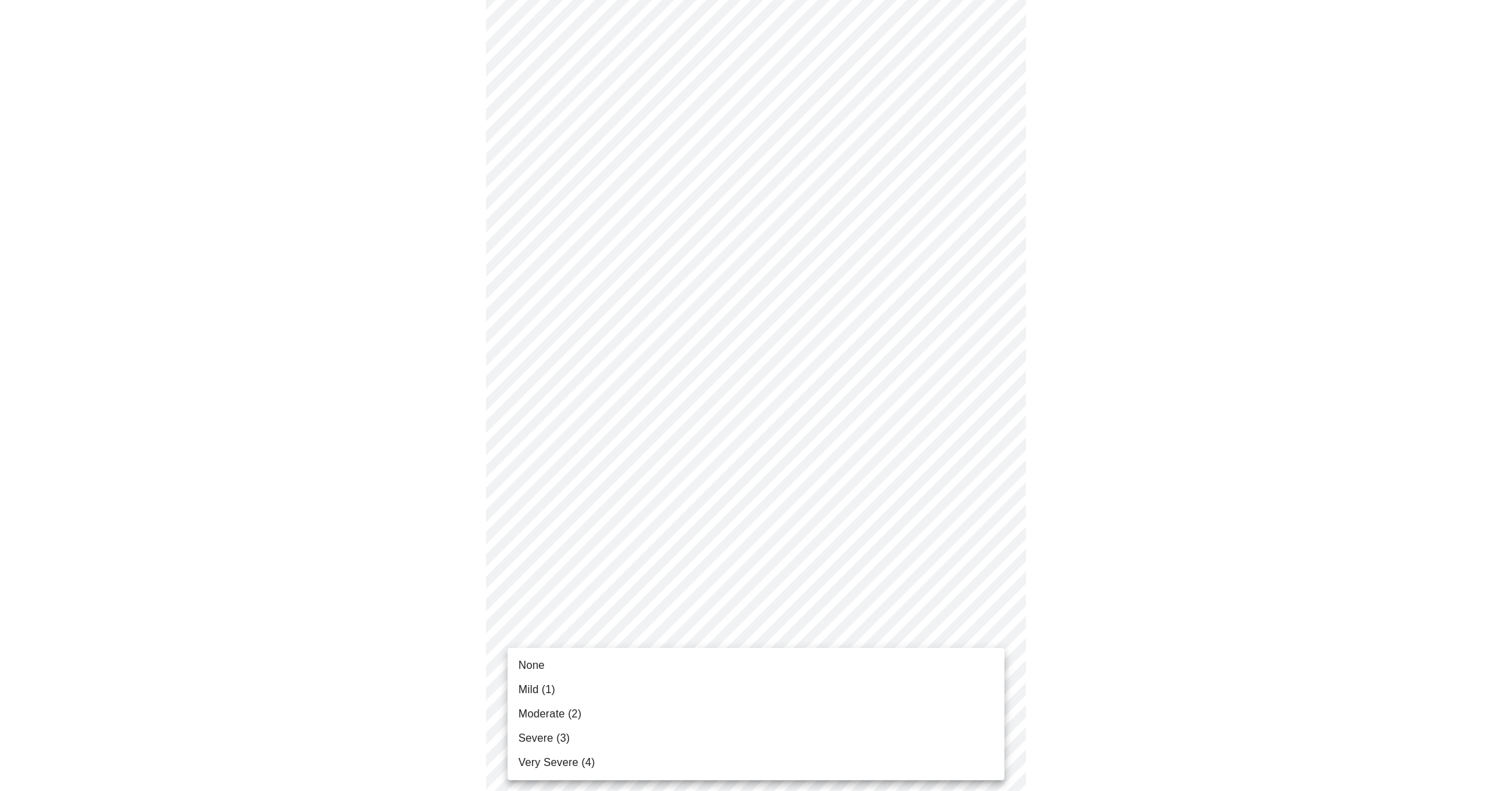
drag, startPoint x: 1274, startPoint y: 586, endPoint x: 1034, endPoint y: 623, distance: 242.8
click at [994, 633] on body "MyMenopauseRx Appointments Messaging 1 Labs Uploads Medications Community Refer…" at bounding box center [756, 123] width 1501 height 1605
click at [552, 685] on span "Mild (1)" at bounding box center [537, 689] width 37 height 16
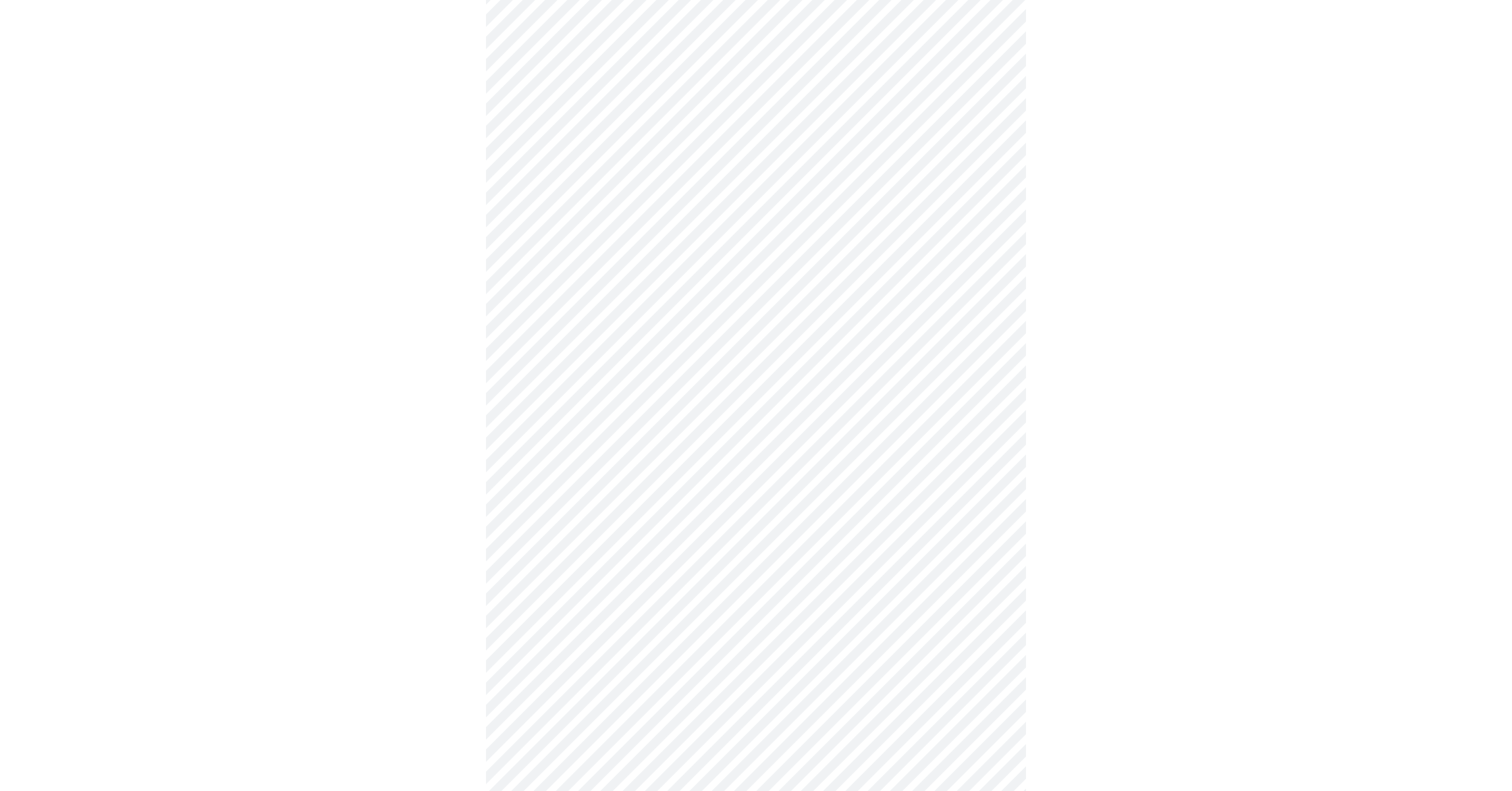
scroll to position [235, 0]
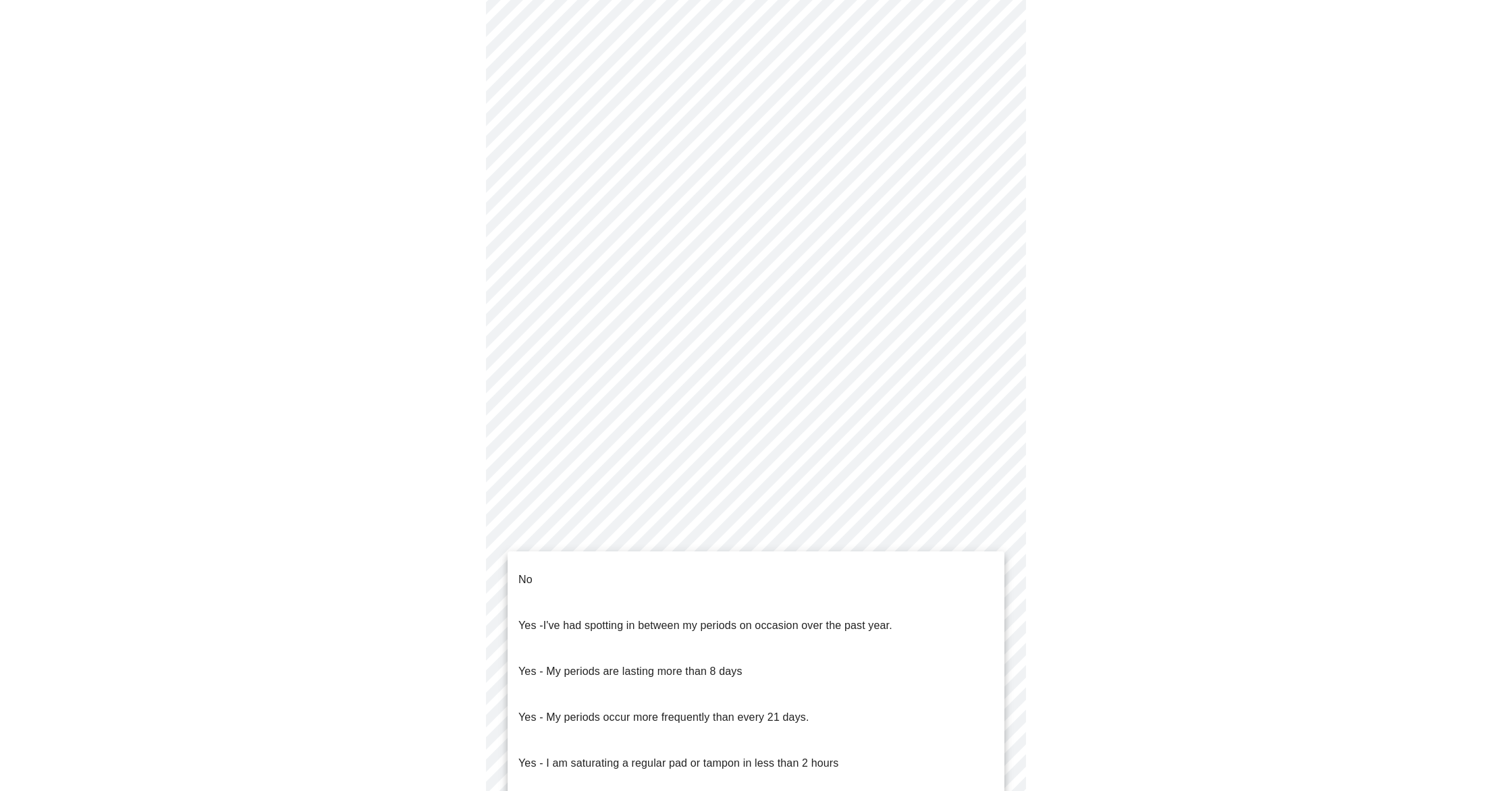
drag, startPoint x: 1052, startPoint y: 500, endPoint x: 1042, endPoint y: 488, distance: 15.6
click at [993, 534] on body "MyMenopauseRx Appointments Messaging 1 Labs Uploads Medications Community Refer…" at bounding box center [756, 408] width 1501 height 1277
click at [575, 755] on p "Yes - I am saturating a regular pad or tampon in less than 2 hours" at bounding box center [678, 763] width 320 height 16
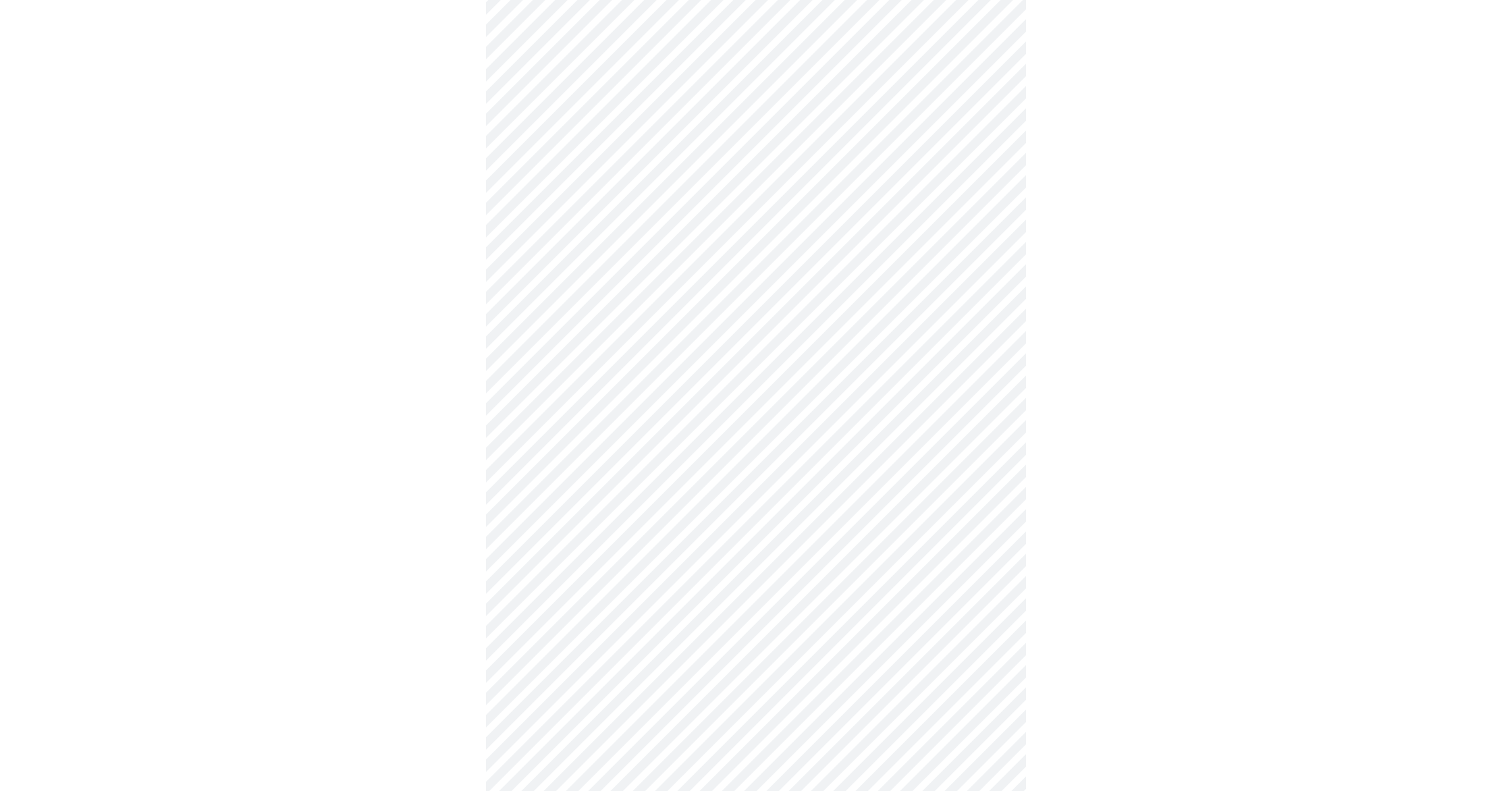
click at [987, 636] on body "MyMenopauseRx Appointments Messaging 1 Labs Uploads Medications Community Refer…" at bounding box center [756, 404] width 1501 height 1269
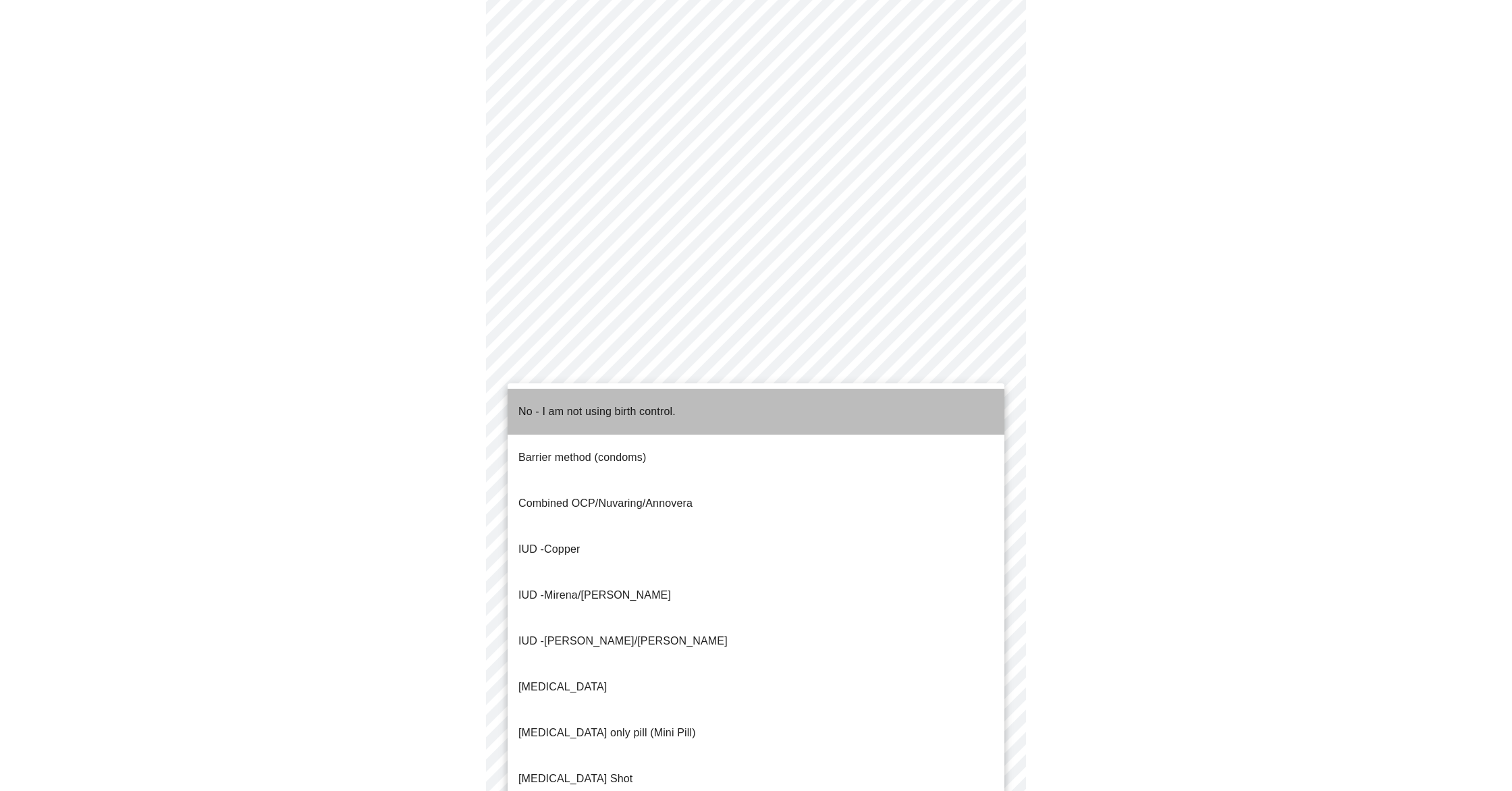
click at [718, 406] on li "No - I am not using birth control." at bounding box center [756, 411] width 497 height 46
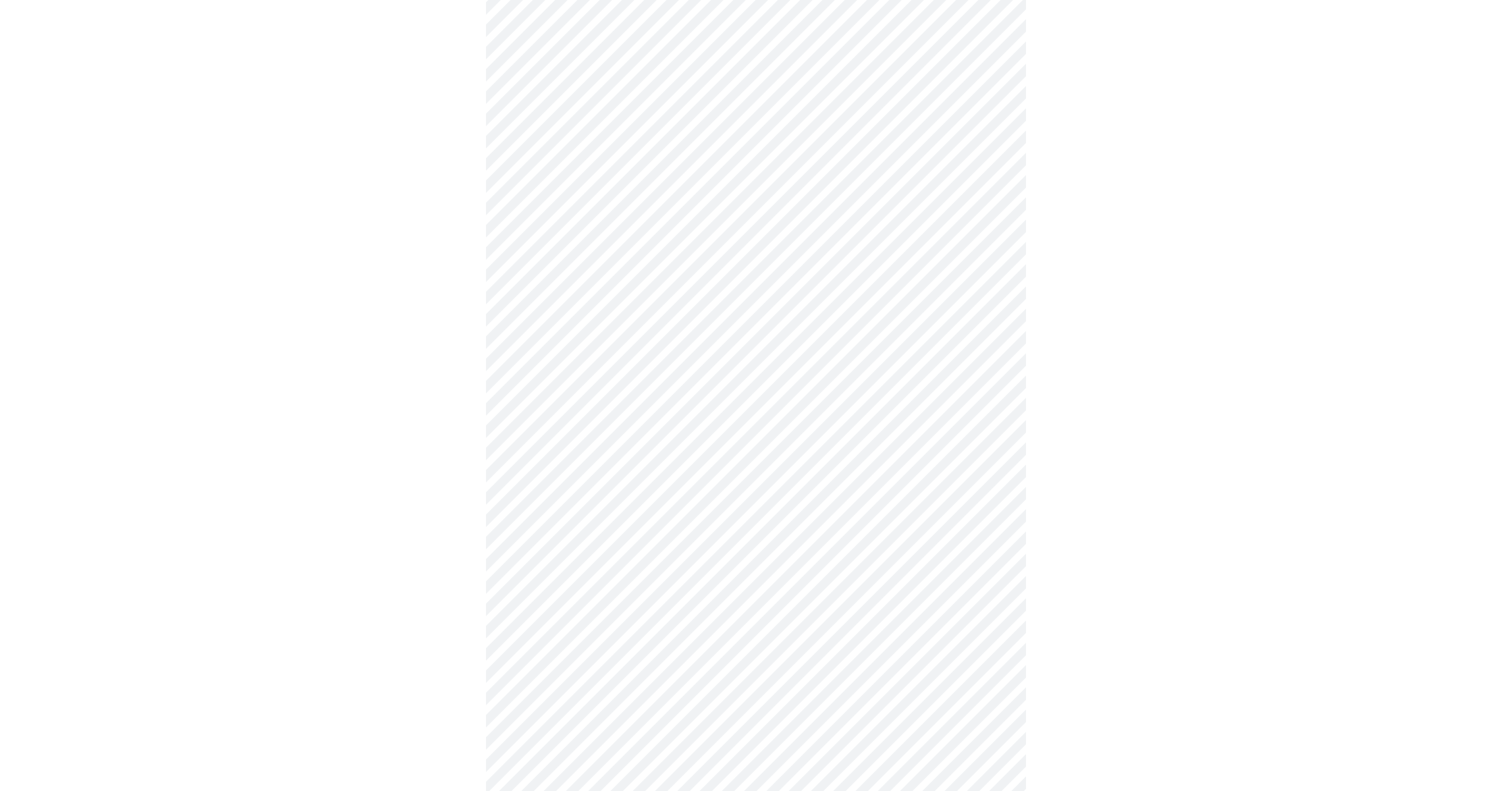
scroll to position [303, 0]
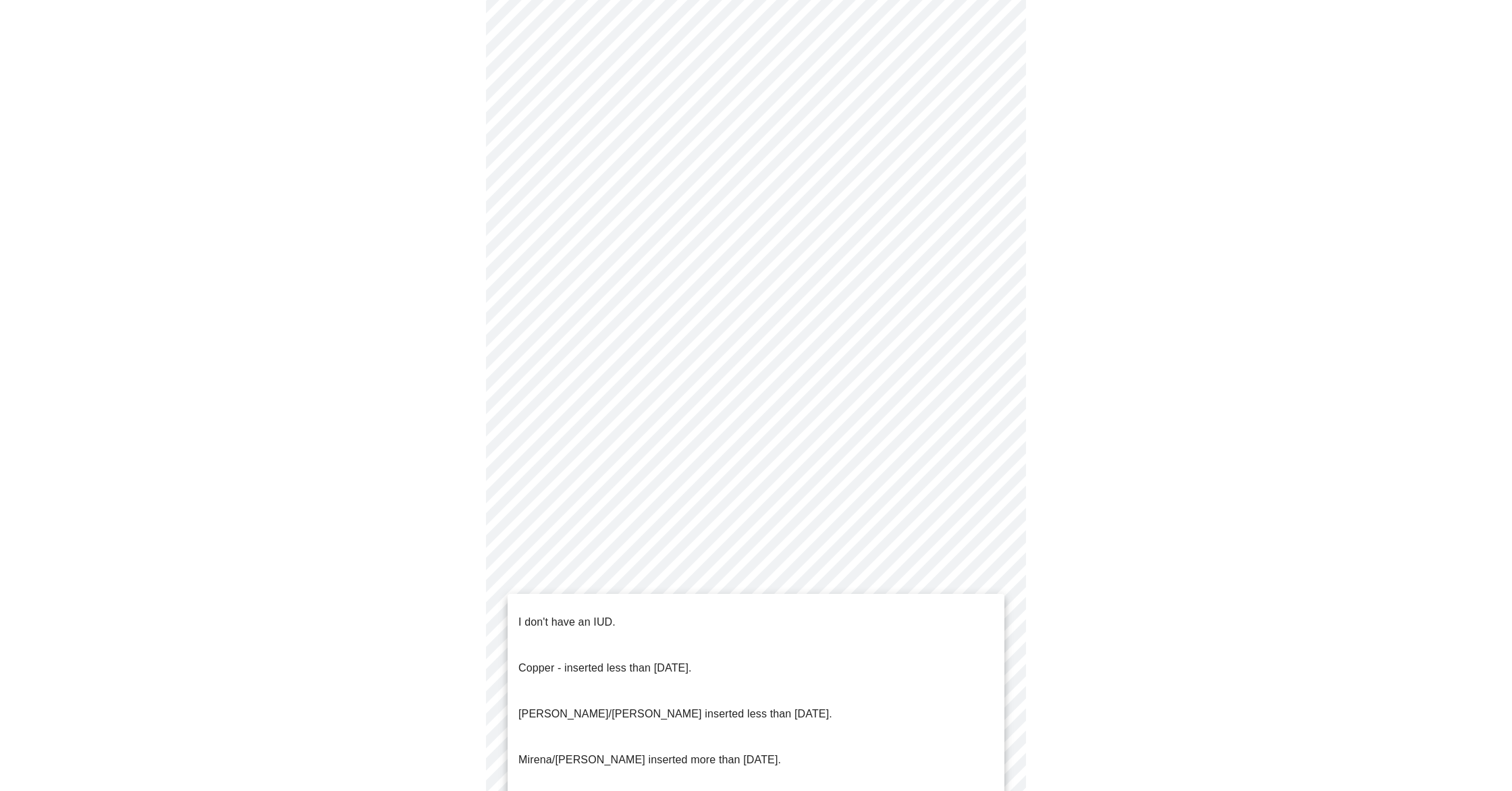
click at [995, 663] on body "MyMenopauseRx Appointments Messaging 1 Labs Uploads Medications Community Refer…" at bounding box center [756, 332] width 1501 height 1261
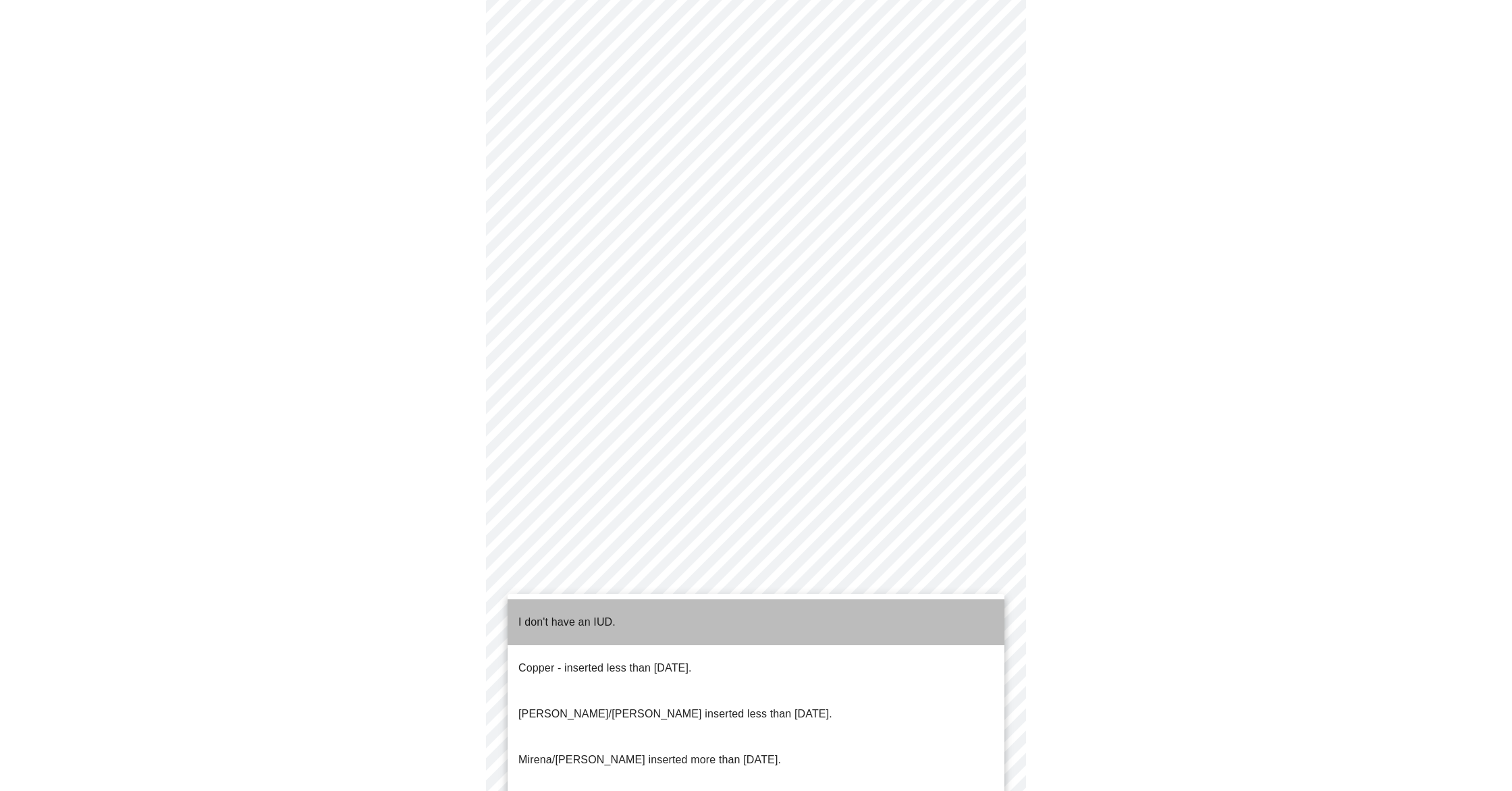
click at [640, 617] on li "I don't have an IUD." at bounding box center [756, 622] width 497 height 46
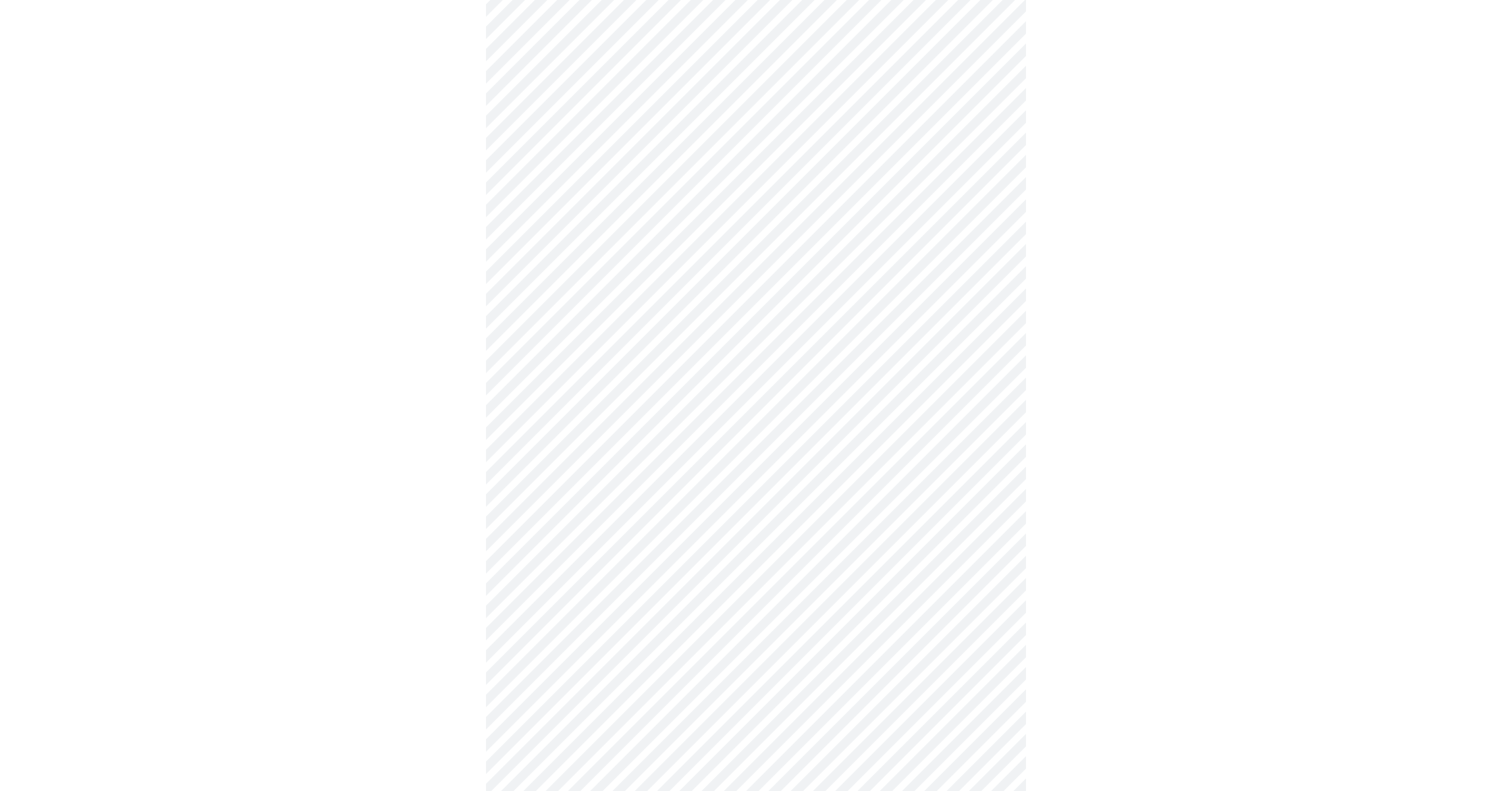
scroll to position [447, 0]
click at [990, 619] on body "MyMenopauseRx Appointments Messaging 1 Labs Uploads Medications Community Refer…" at bounding box center [756, 185] width 1501 height 1252
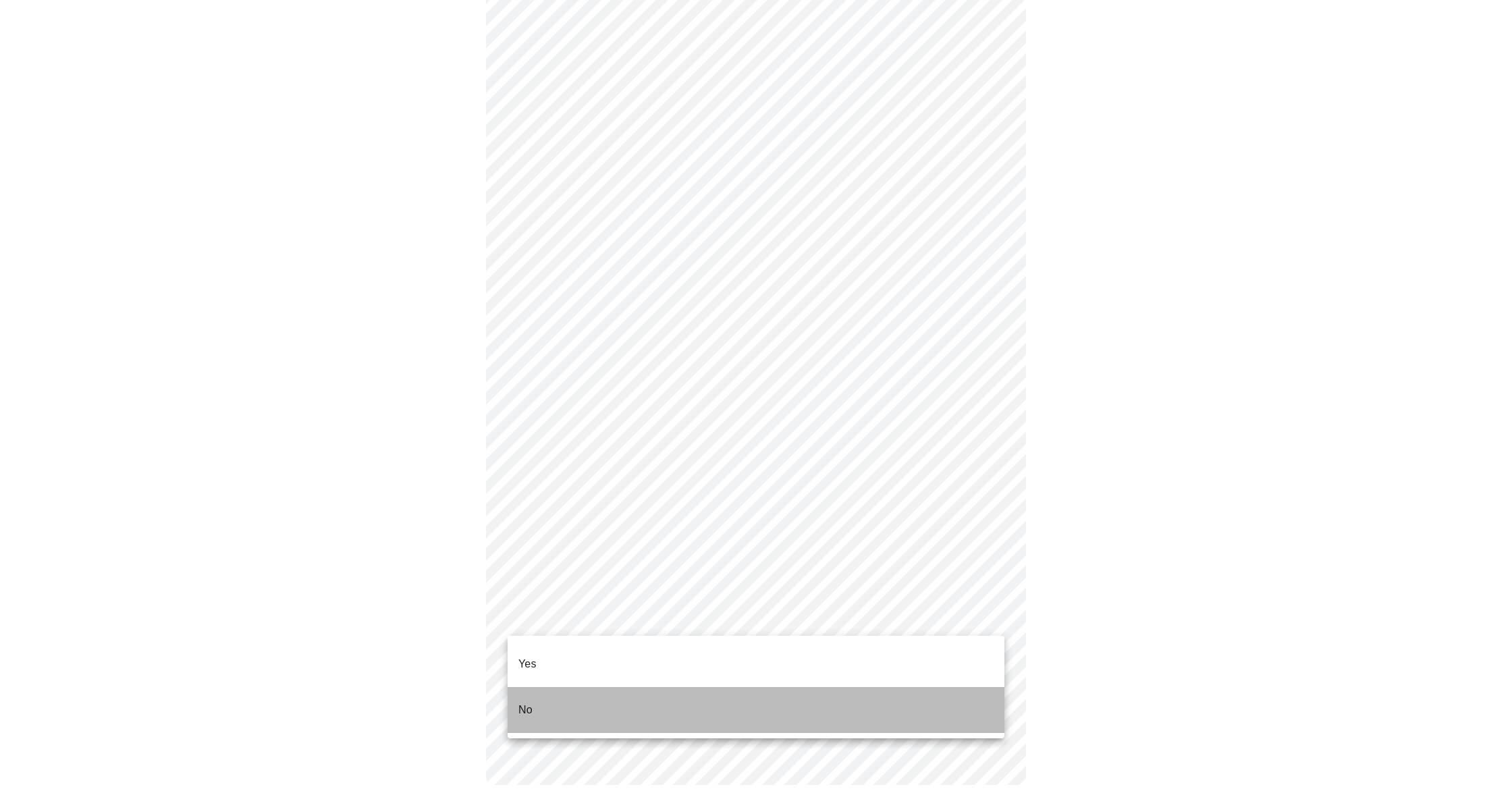
click at [586, 690] on li "No" at bounding box center [756, 709] width 497 height 46
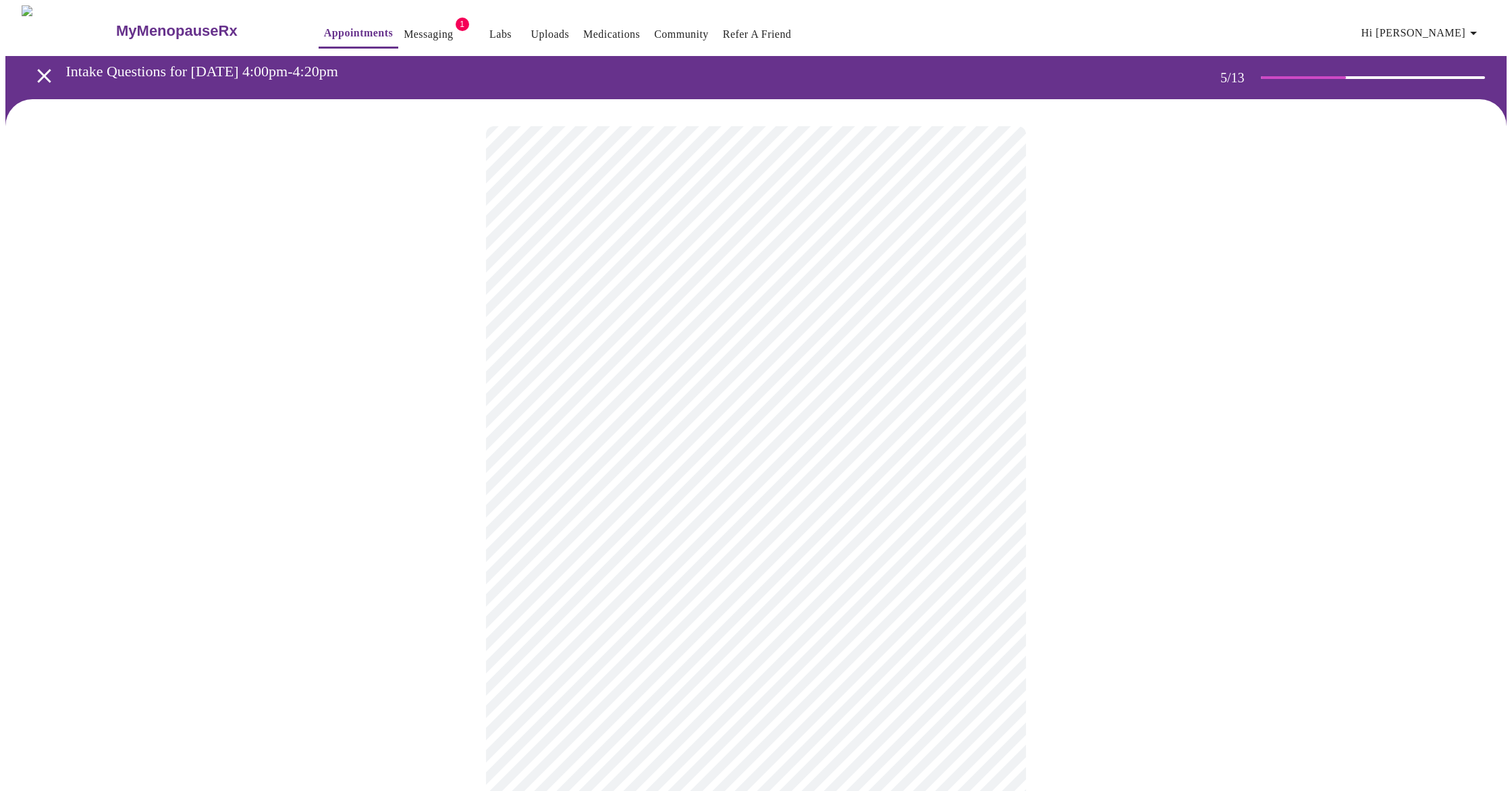
scroll to position [1, 0]
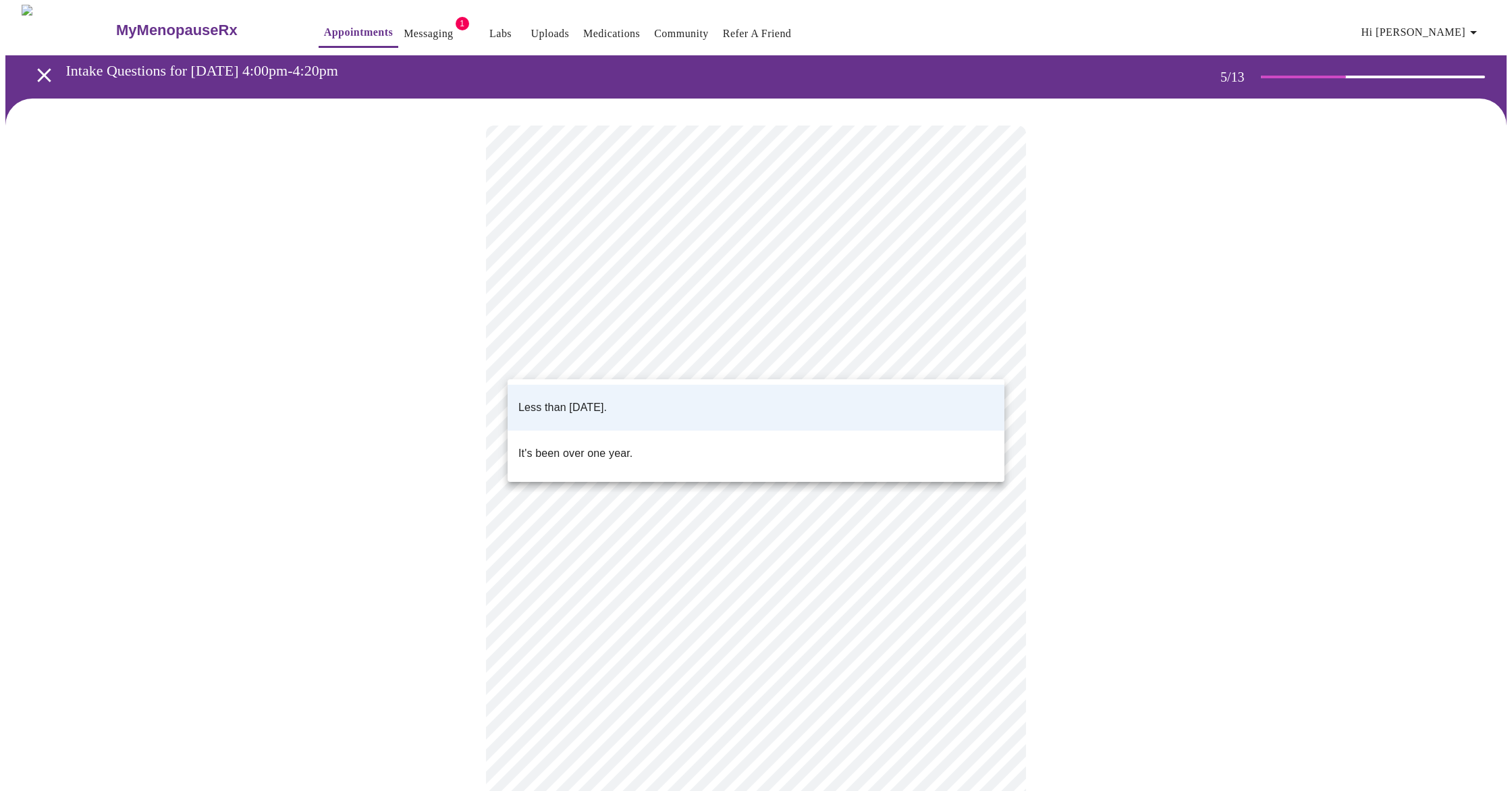
click at [993, 354] on body "MyMenopauseRx Appointments Messaging 1 Labs Uploads Medications Community Refer…" at bounding box center [756, 503] width 1501 height 997
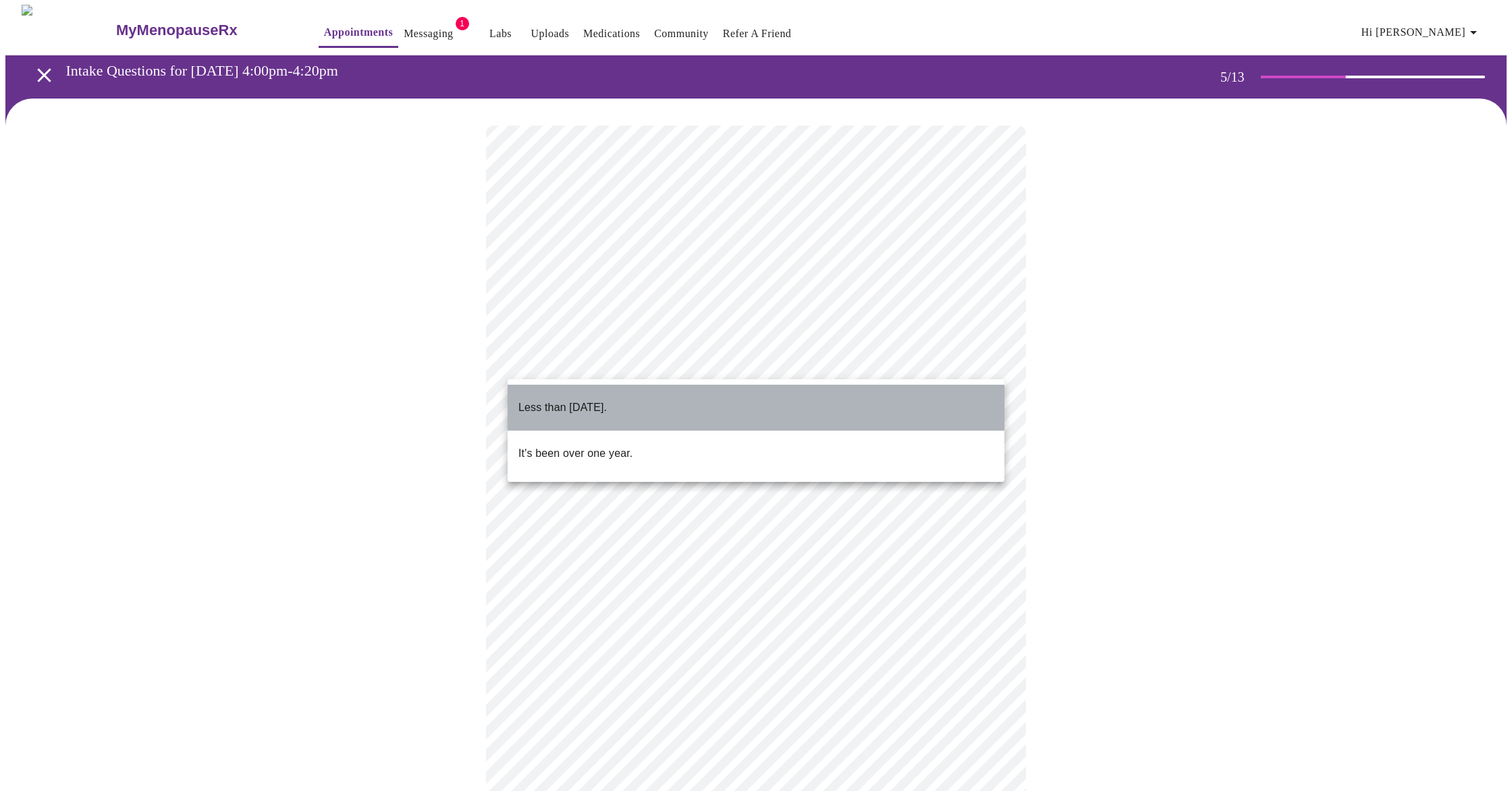
click at [694, 405] on li "Less than [DATE]." at bounding box center [756, 408] width 497 height 46
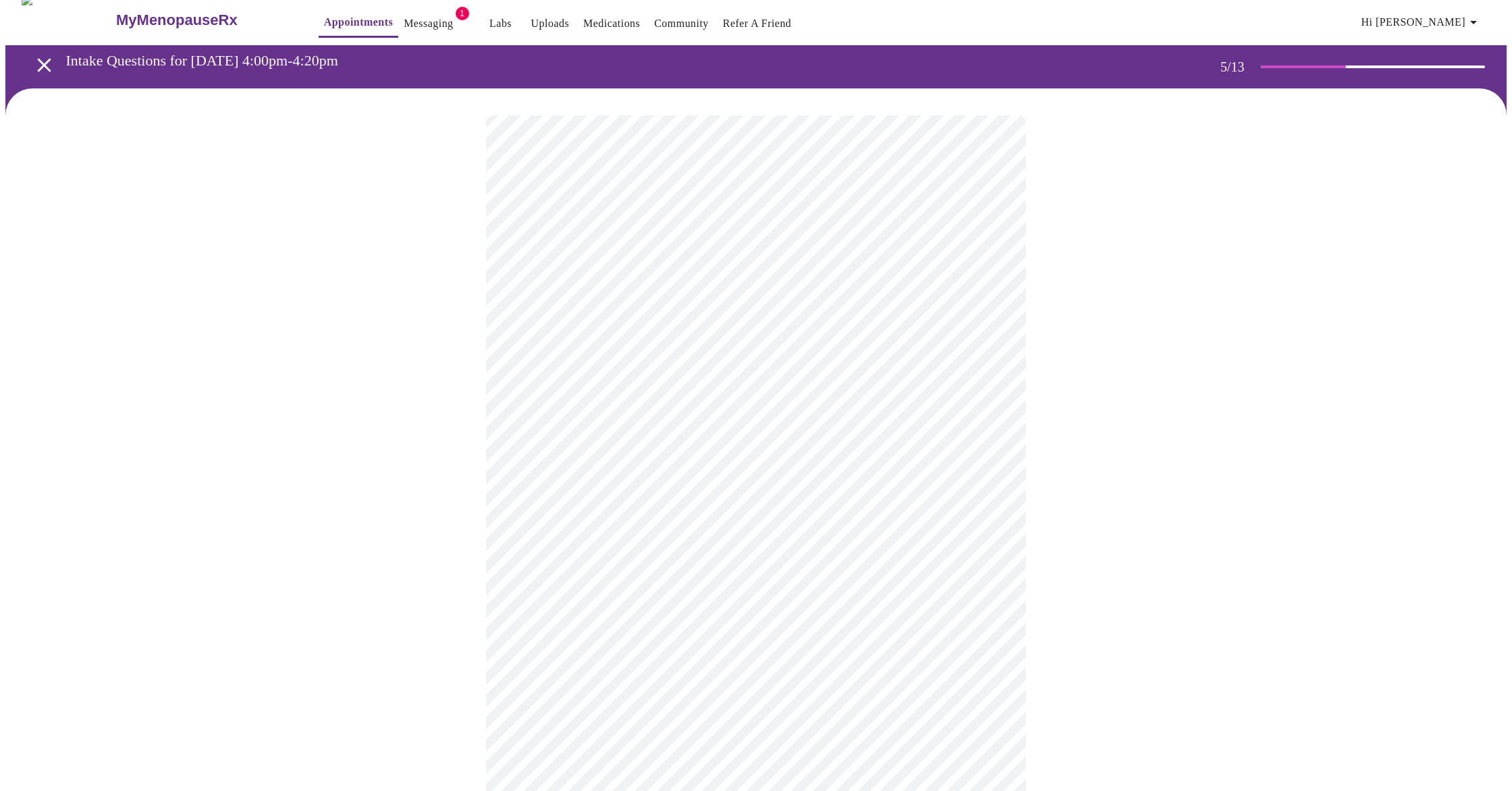
scroll to position [13, 0]
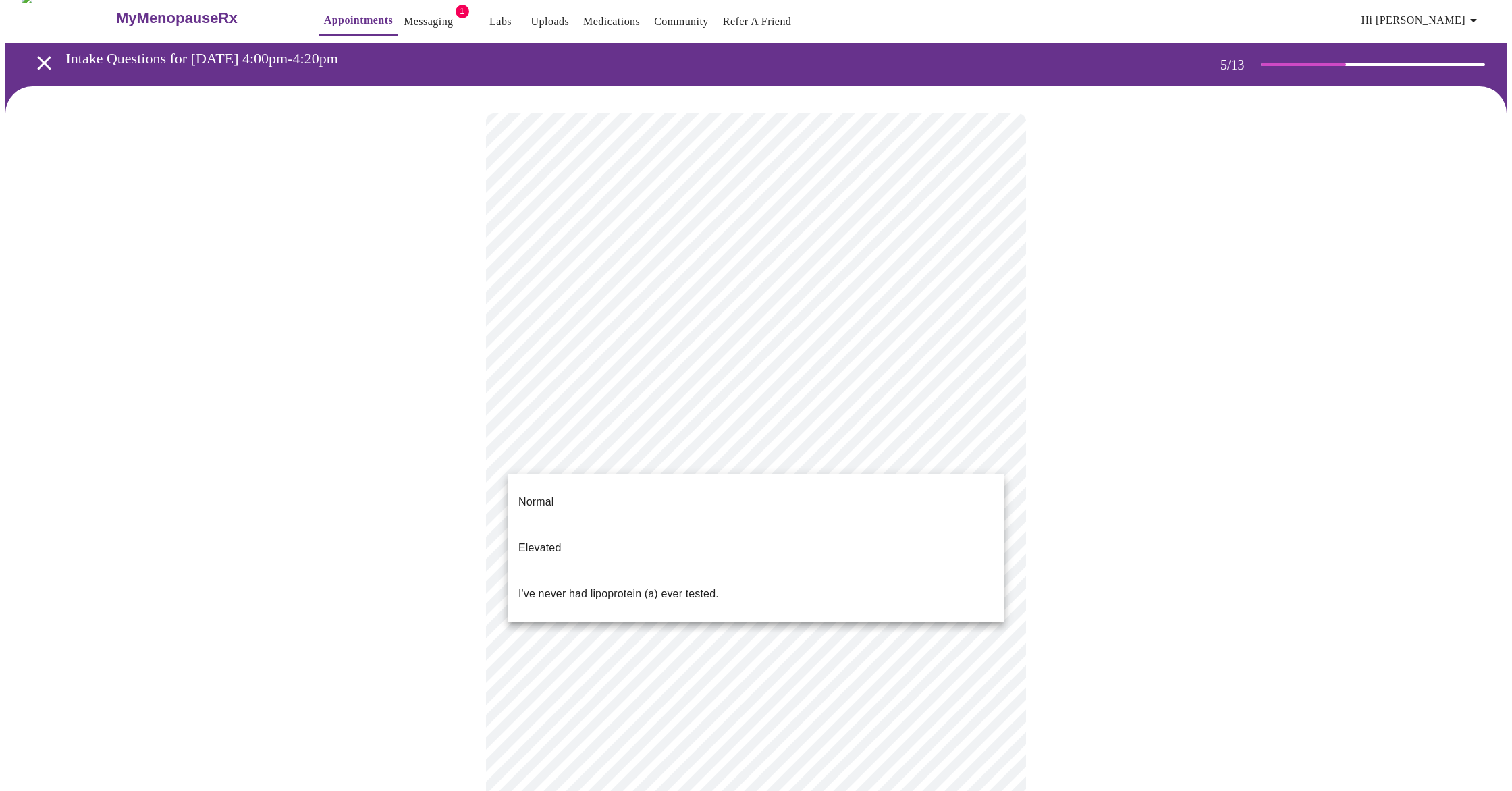
click at [985, 458] on body "MyMenopauseRx Appointments Messaging 1 Labs Uploads Medications Community Refer…" at bounding box center [756, 491] width 1501 height 997
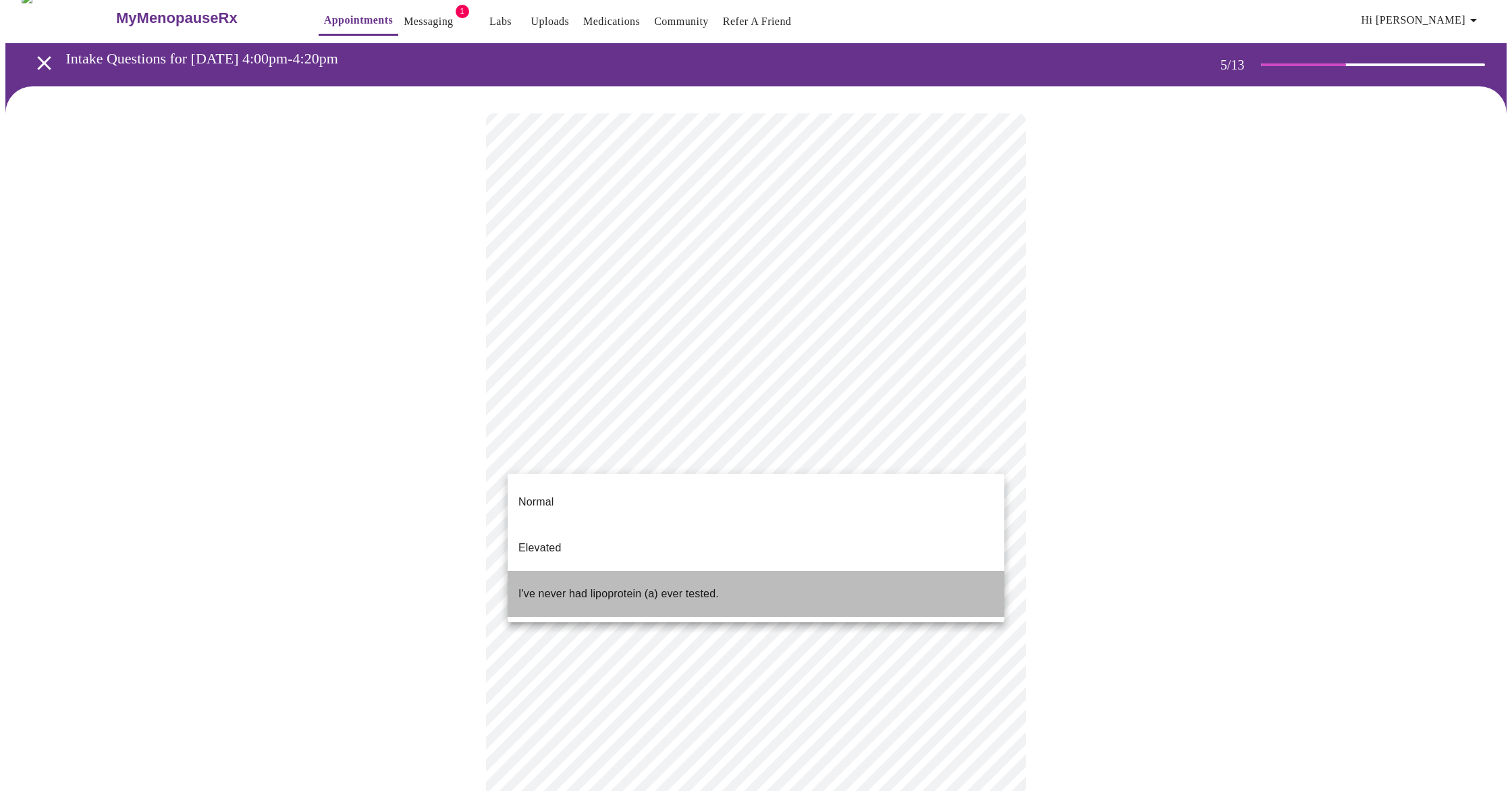
click at [650, 585] on p "I've never had lipoprotein (a) ever tested." at bounding box center [618, 593] width 201 height 16
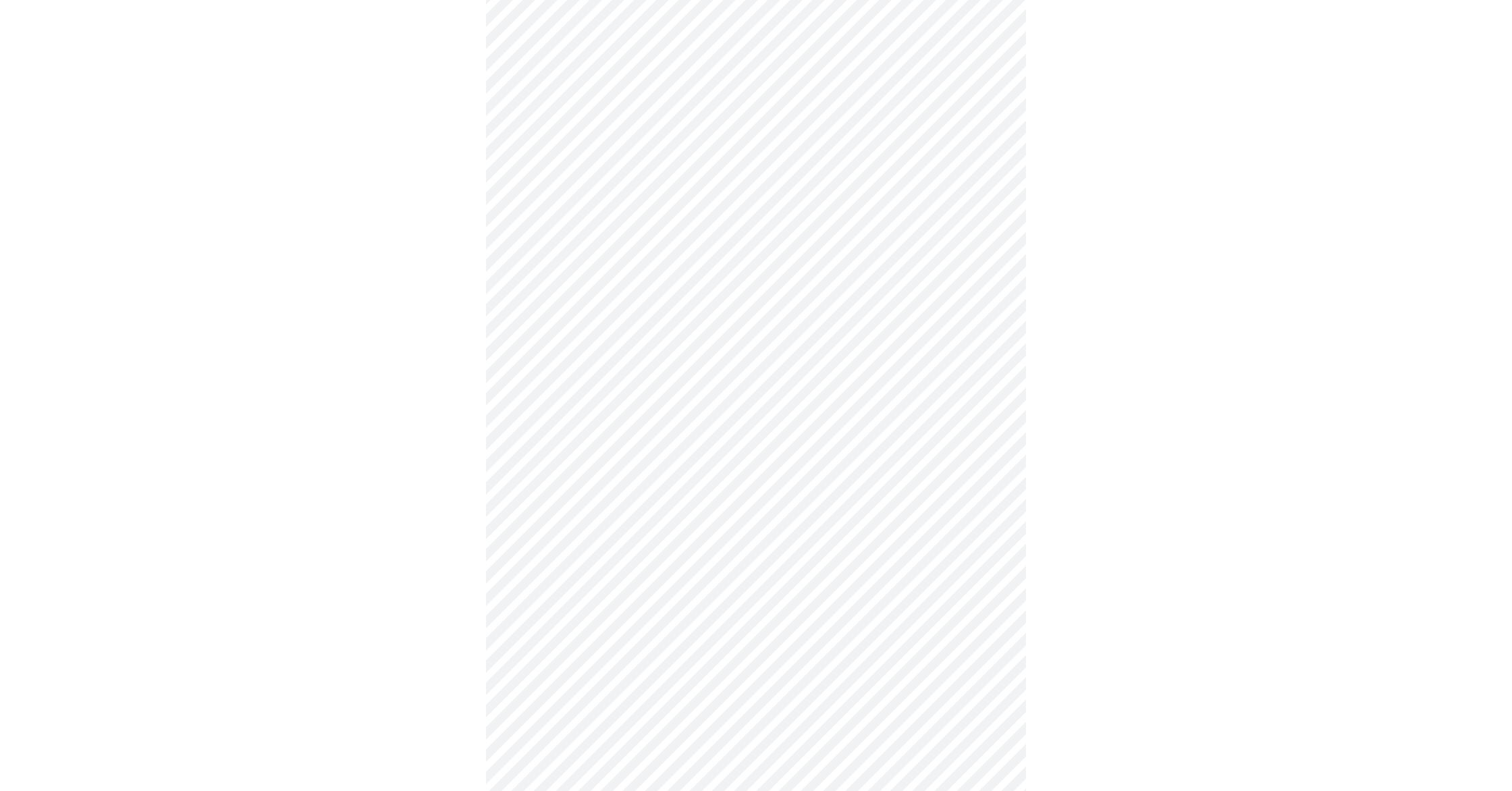
scroll to position [3137, 0]
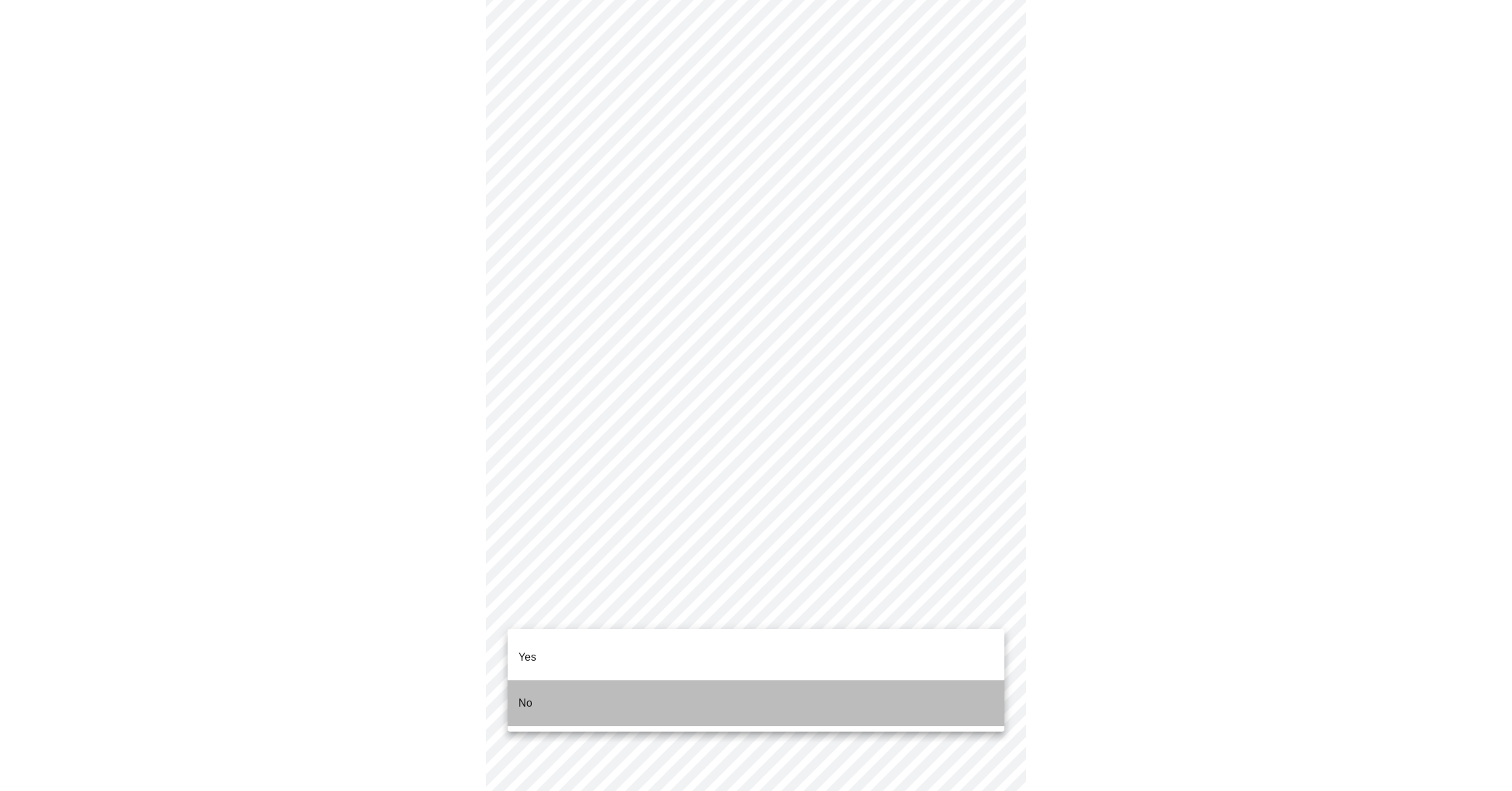
click at [547, 685] on li "No" at bounding box center [756, 702] width 497 height 46
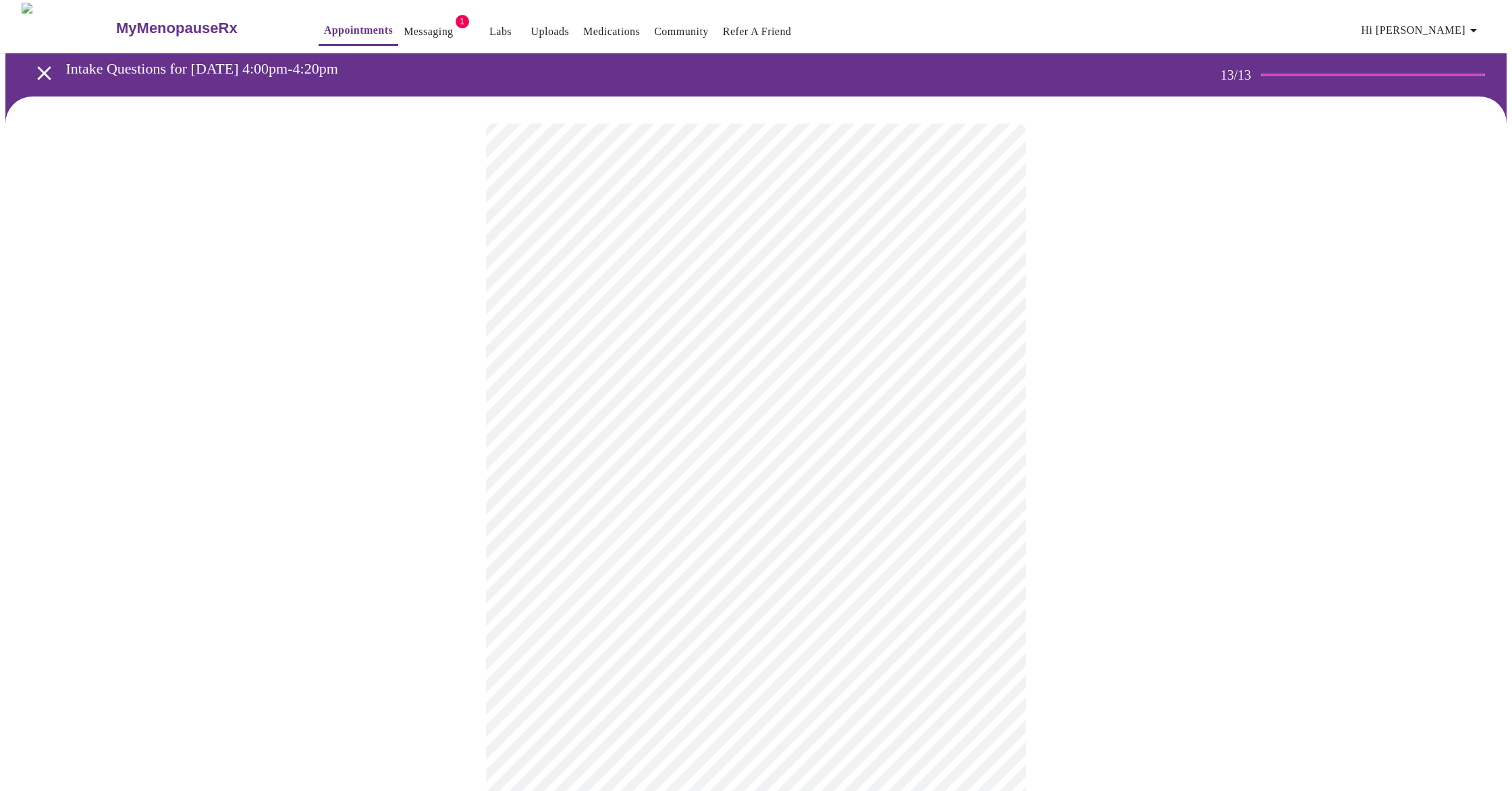
scroll to position [1, 0]
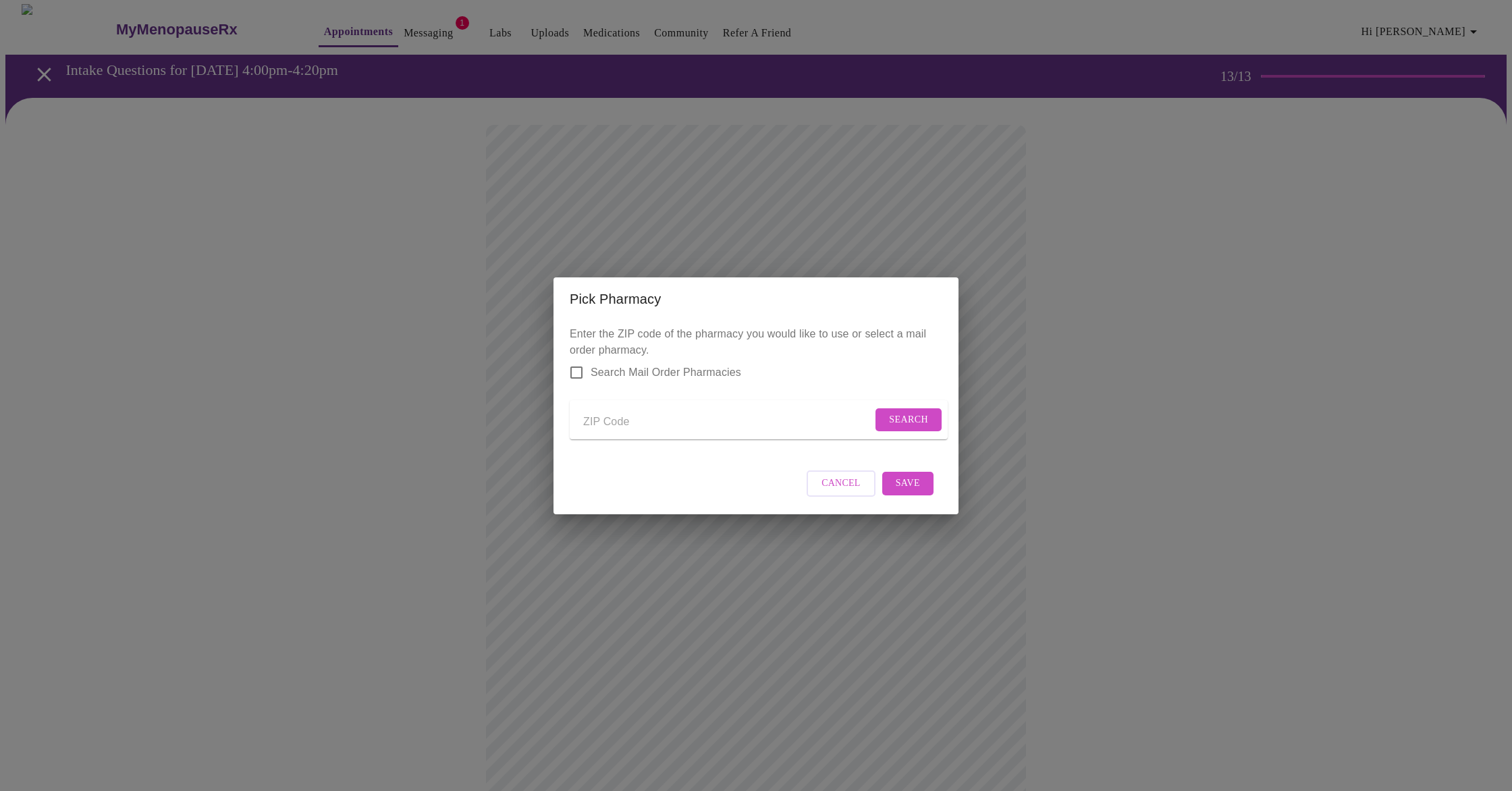
click at [943, 223] on div "Pick Pharmacy Enter the ZIP code of the pharmacy you would like to use or selec…" at bounding box center [756, 396] width 1512 height 791
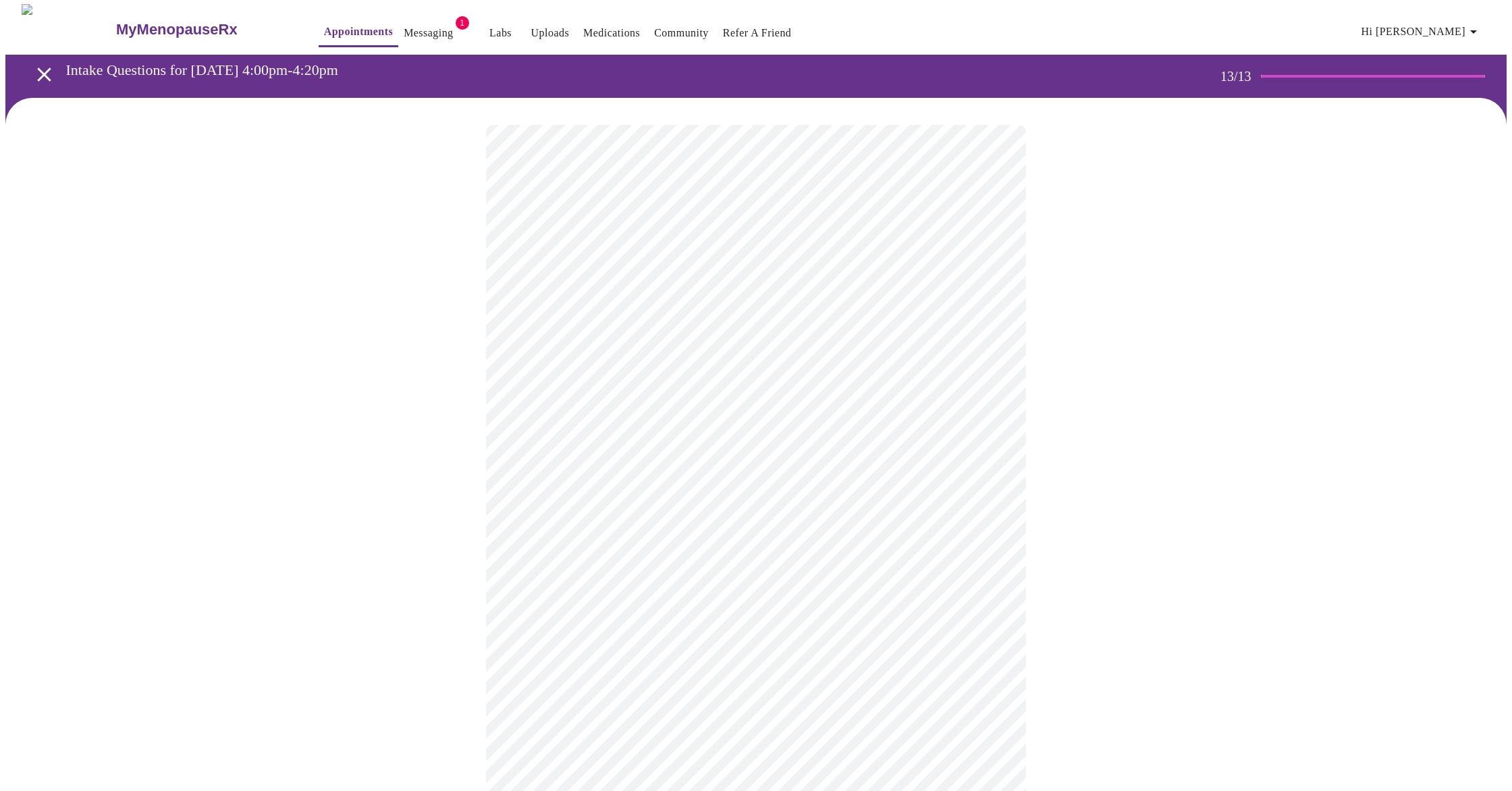
scroll to position [0, 0]
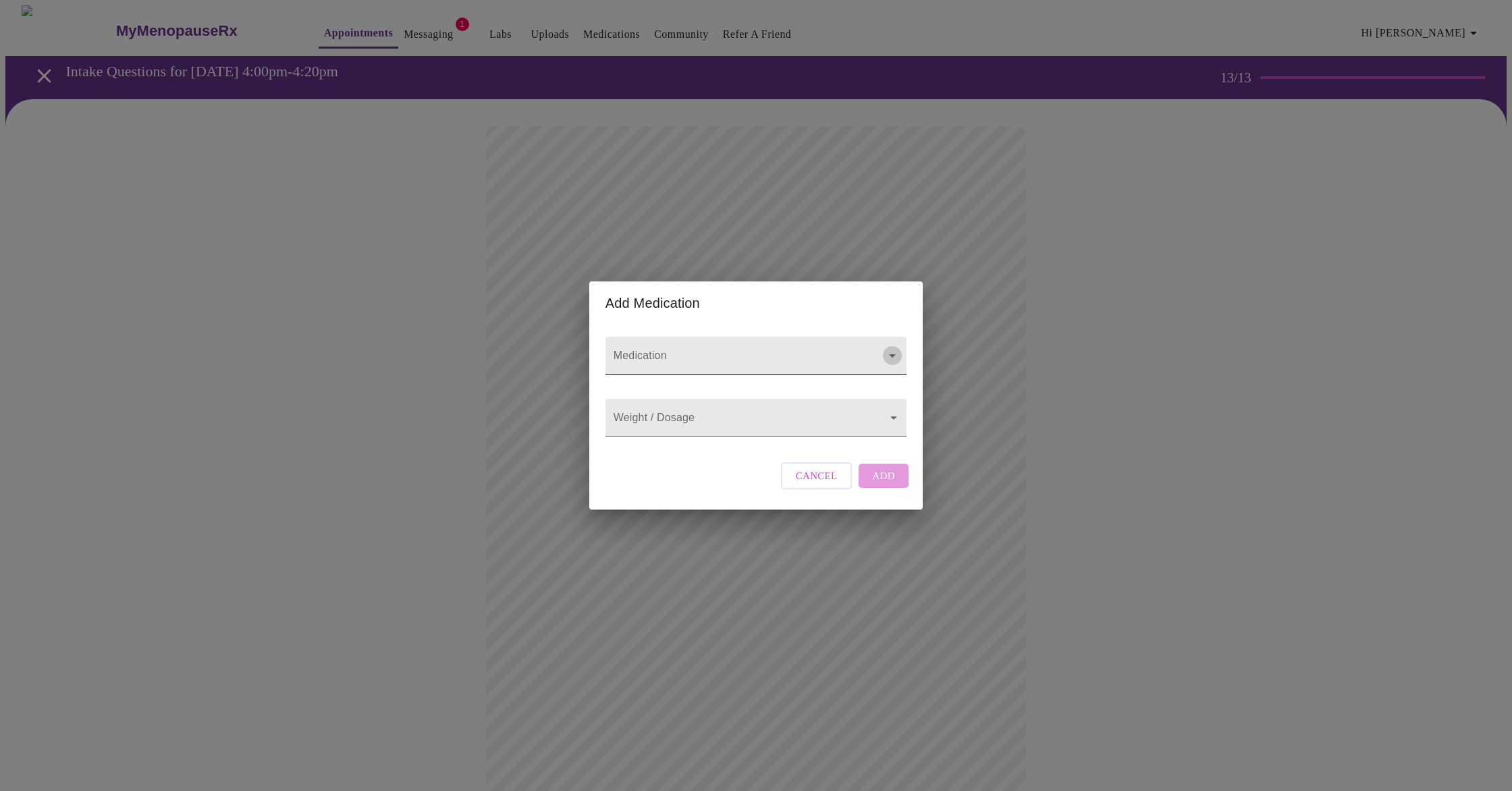
click at [889, 347] on icon "Open" at bounding box center [892, 355] width 16 height 16
click at [1022, 406] on div "Add Medication Medication Weight / Dosage ​ Cancel Add" at bounding box center [756, 396] width 1512 height 791
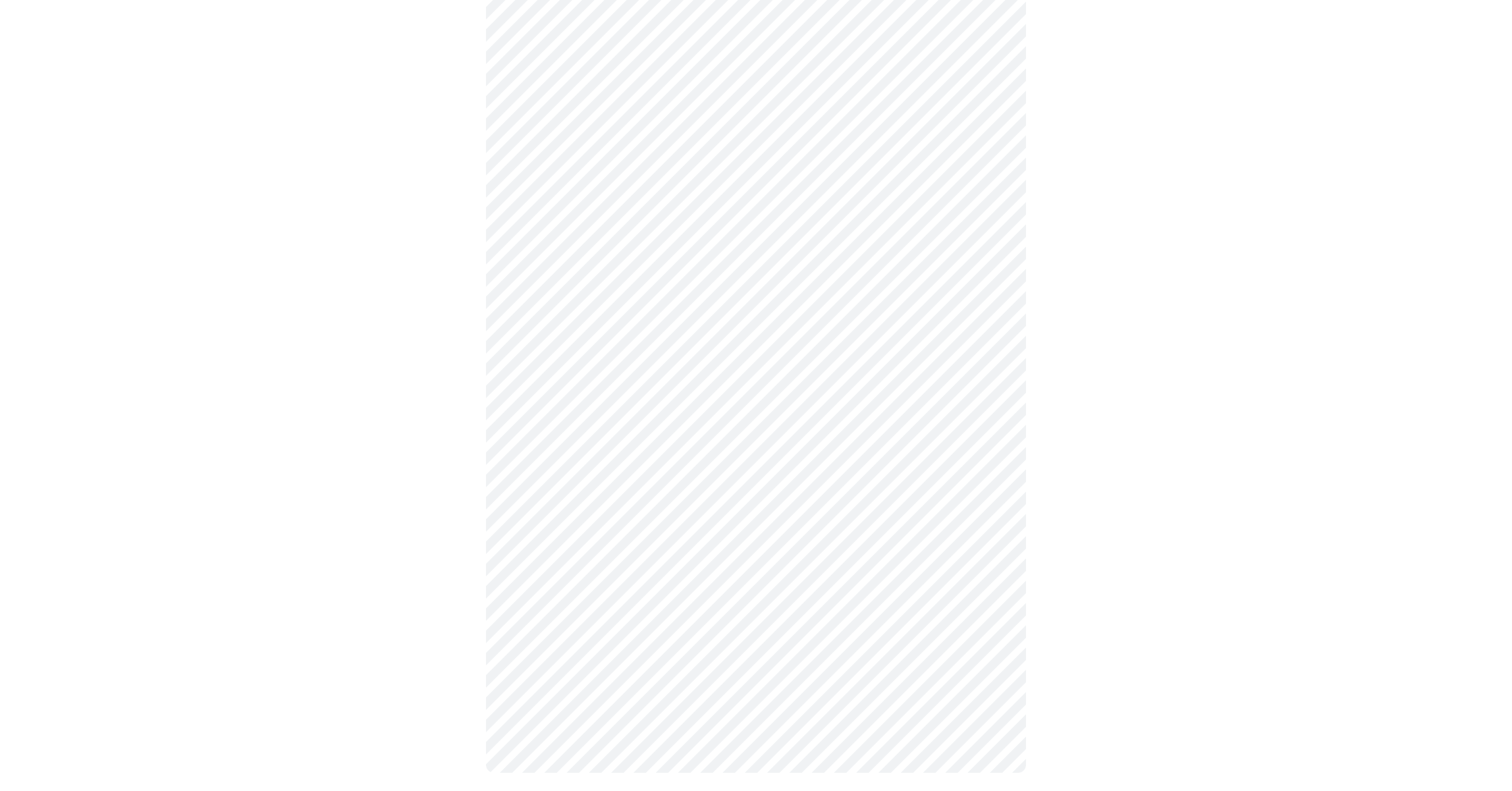
scroll to position [300, 0]
